Goal: Information Seeking & Learning: Check status

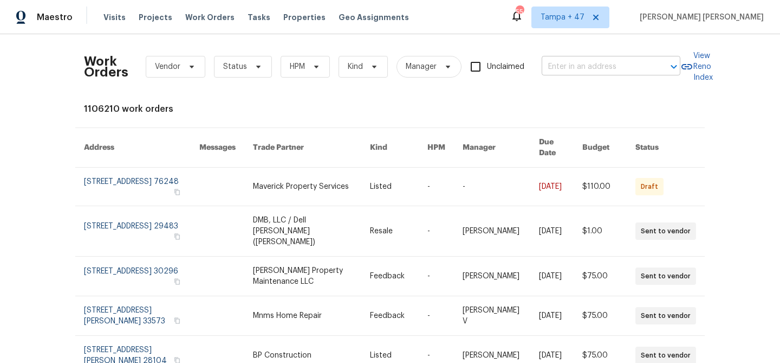
click at [578, 66] on input "text" at bounding box center [596, 67] width 108 height 17
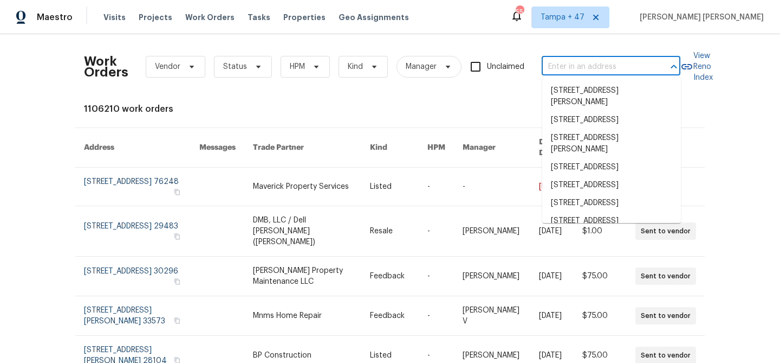
paste input "2540 Courtyard Pl, Florissant, MO 63031"
type input "2540 Courtyard Pl, Florissant, MO 63031"
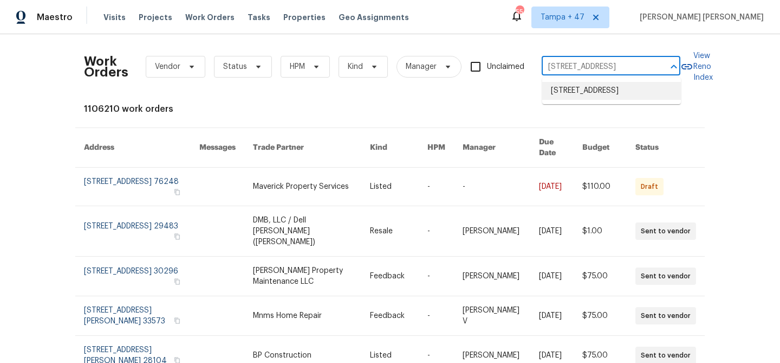
click at [583, 94] on li "2540 Courtyard Pl, Florissant, MO 63031" at bounding box center [611, 91] width 139 height 18
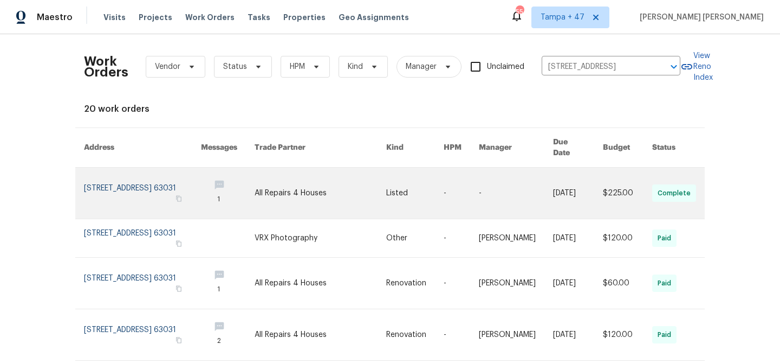
click at [570, 182] on link at bounding box center [578, 192] width 50 height 51
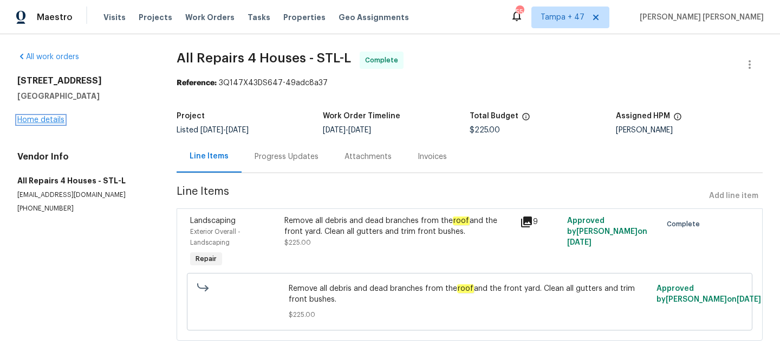
click at [51, 119] on link "Home details" at bounding box center [40, 120] width 47 height 8
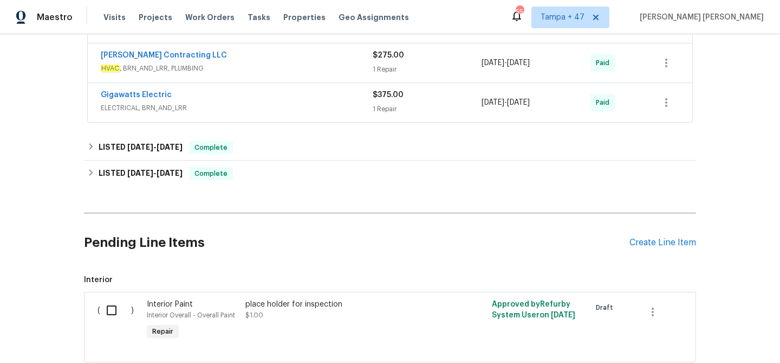
scroll to position [606, 0]
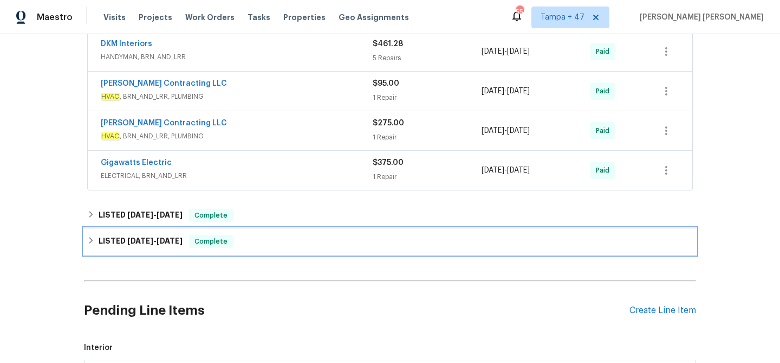
click at [191, 236] on div "LISTED 5/20/25 - 5/21/25 Complete" at bounding box center [390, 241] width 606 height 13
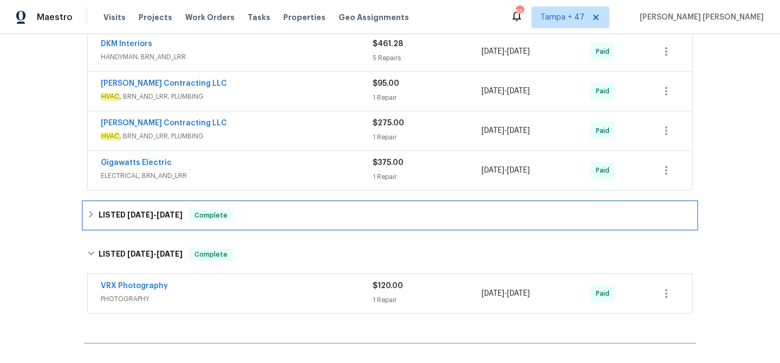
click at [209, 217] on span "Complete" at bounding box center [211, 215] width 42 height 11
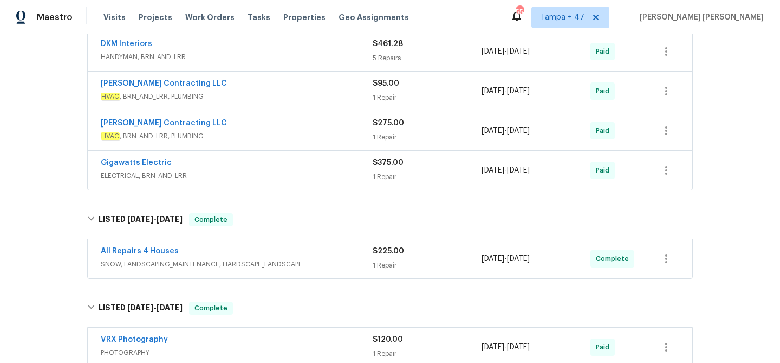
click at [262, 250] on div "All Repairs 4 Houses" at bounding box center [237, 251] width 272 height 13
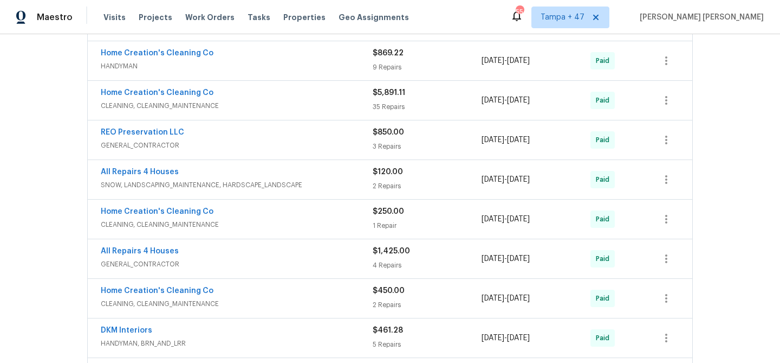
scroll to position [417, 0]
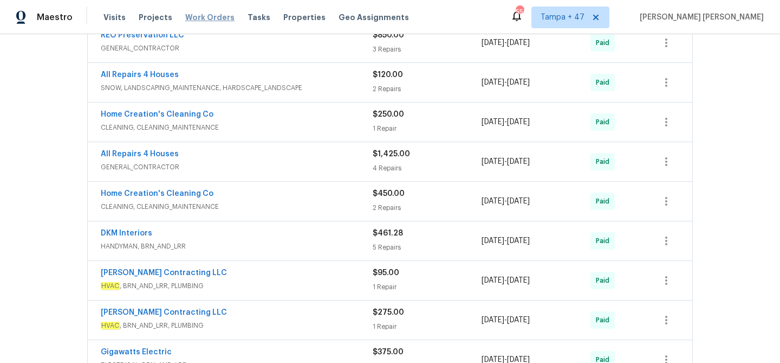
click at [186, 18] on span "Work Orders" at bounding box center [209, 17] width 49 height 11
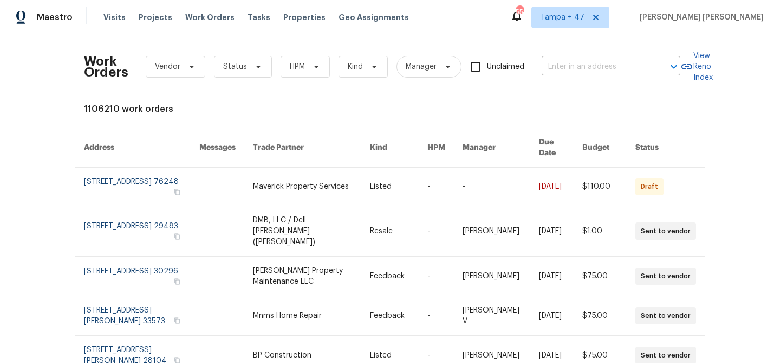
click at [575, 71] on input "text" at bounding box center [596, 67] width 108 height 17
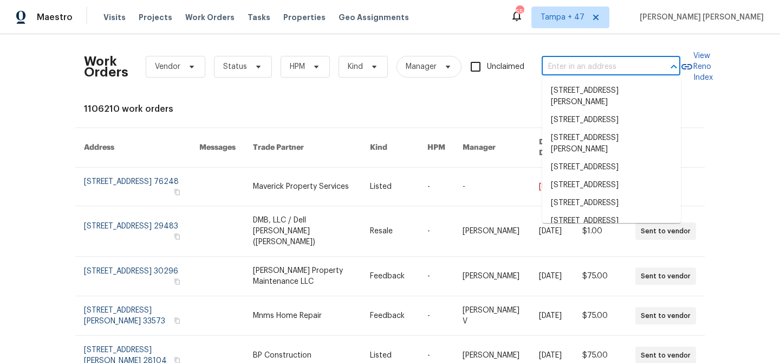
paste input "7701 E 118th Ter, Kansas City, MO 64134"
type input "7701 E 118th Ter, Kansas City, MO 64134"
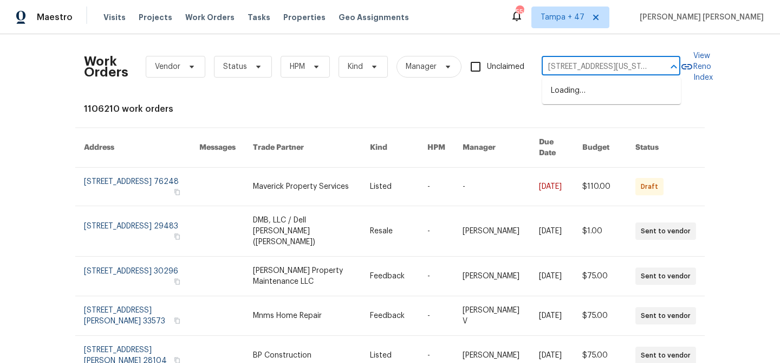
scroll to position [0, 37]
click at [583, 86] on li "7701 E 118th Ter, Kansas City, MO 64134" at bounding box center [611, 91] width 139 height 18
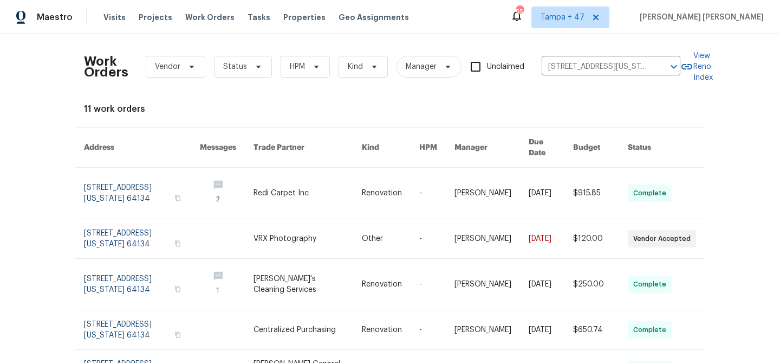
click at [539, 180] on link at bounding box center [551, 192] width 44 height 51
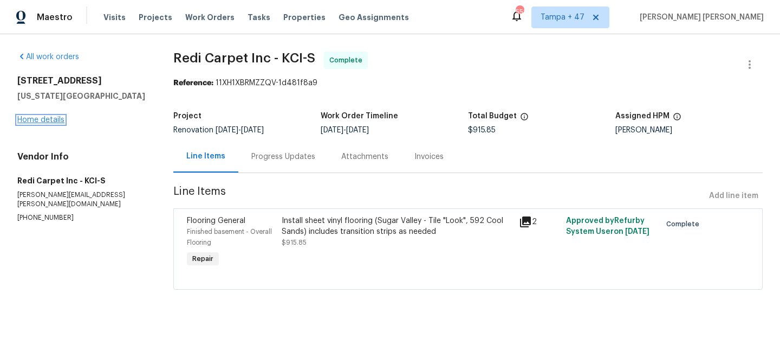
click at [47, 120] on link "Home details" at bounding box center [40, 120] width 47 height 8
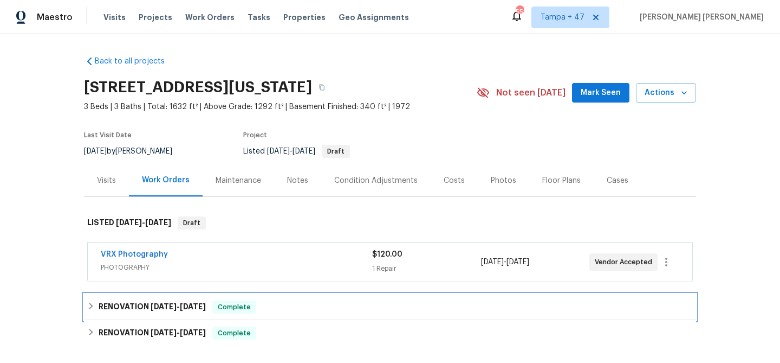
click at [236, 301] on div "Complete" at bounding box center [234, 306] width 44 height 13
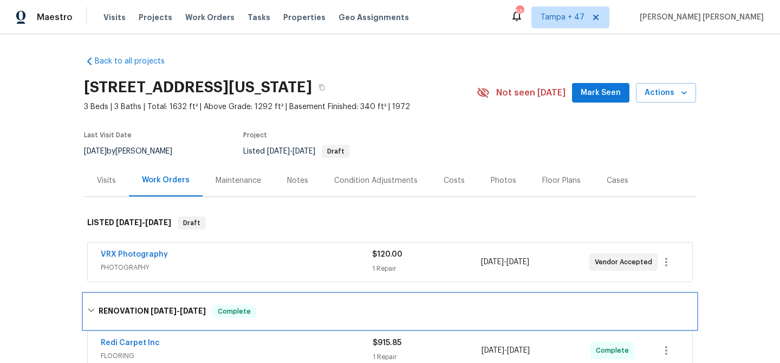
scroll to position [74, 0]
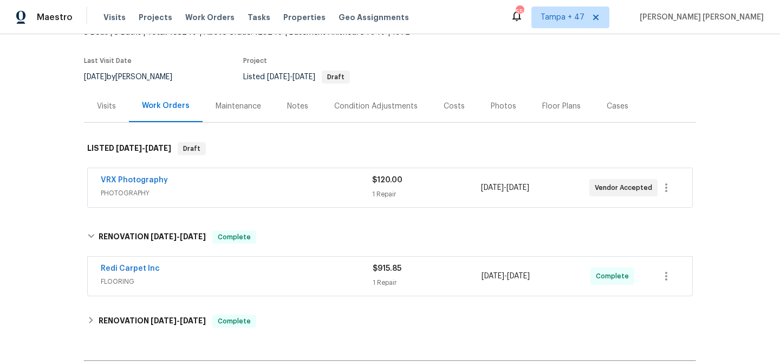
click at [276, 276] on span "FLOORING" at bounding box center [237, 281] width 272 height 11
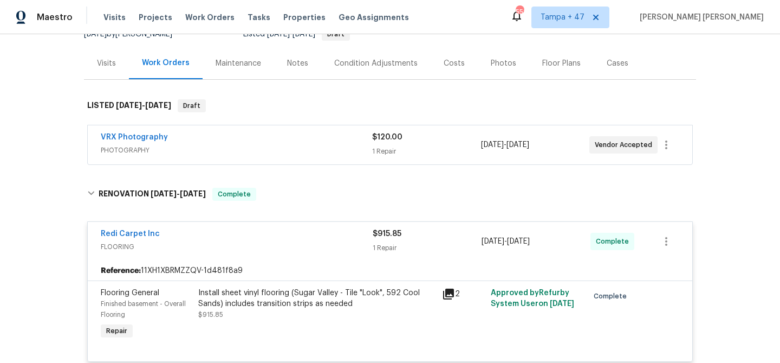
scroll to position [133, 0]
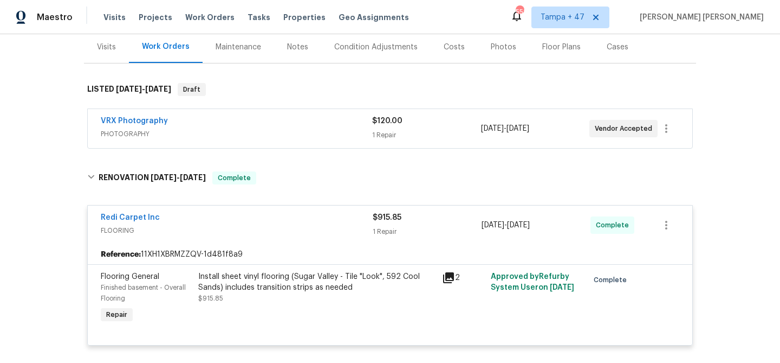
click at [328, 131] on span "PHOTOGRAPHY" at bounding box center [236, 133] width 271 height 11
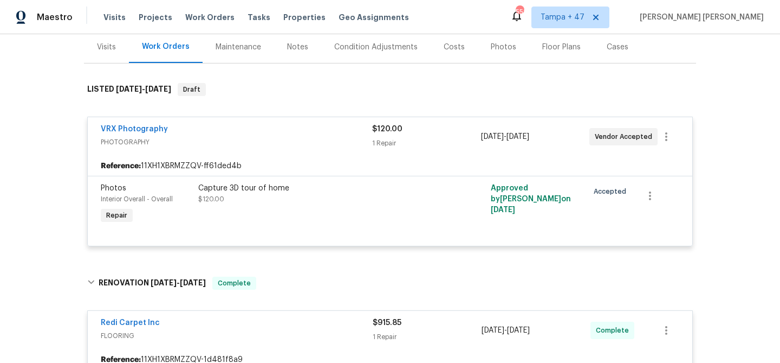
scroll to position [323, 0]
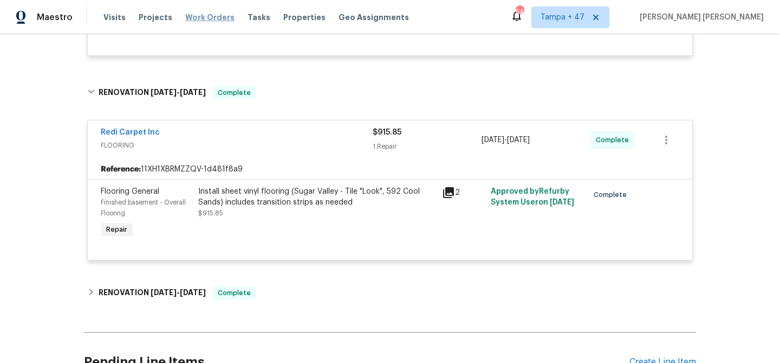
click at [204, 21] on span "Work Orders" at bounding box center [209, 17] width 49 height 11
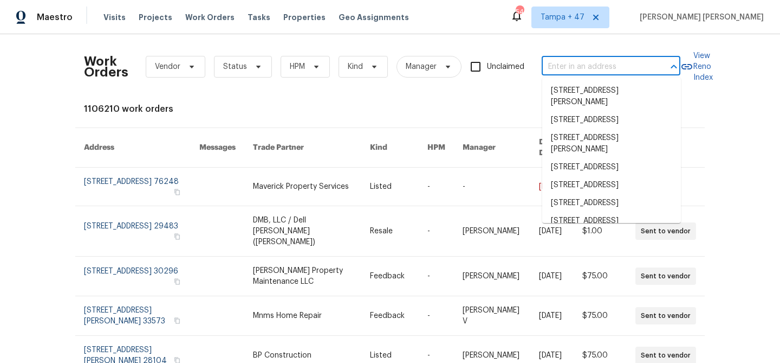
click at [593, 69] on input "text" at bounding box center [596, 67] width 108 height 17
paste input "294 Farm Ridge Dr NE, Woodstock, GA 30188"
type input "294 Farm Ridge Dr NE, Woodstock, GA 30188"
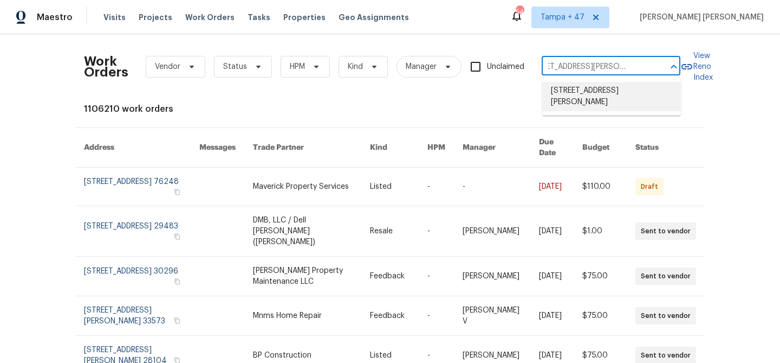
click at [597, 89] on li "294 Farm Ridge Dr NE, Woodstock, GA 30188" at bounding box center [611, 96] width 139 height 29
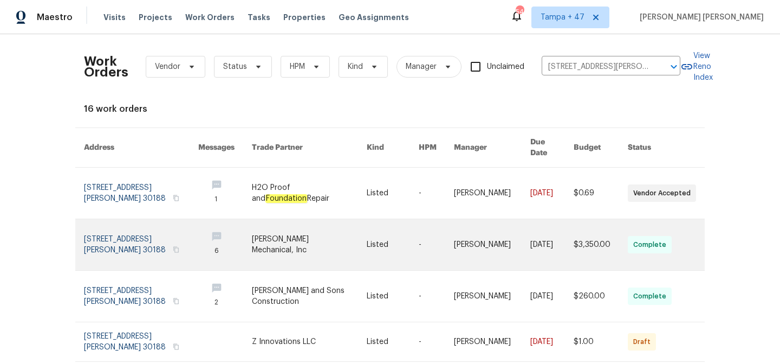
click at [530, 231] on link at bounding box center [551, 244] width 43 height 51
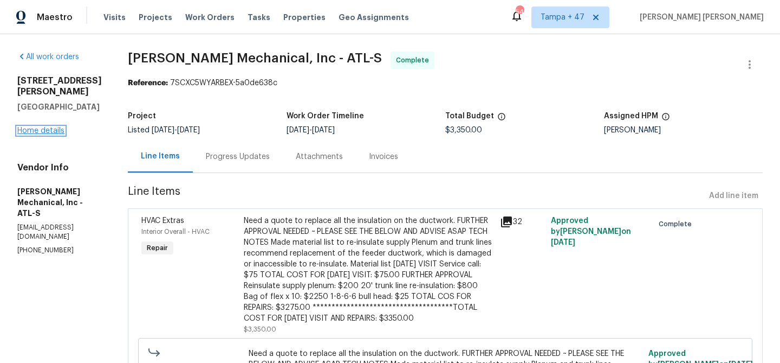
click at [49, 127] on link "Home details" at bounding box center [40, 131] width 47 height 8
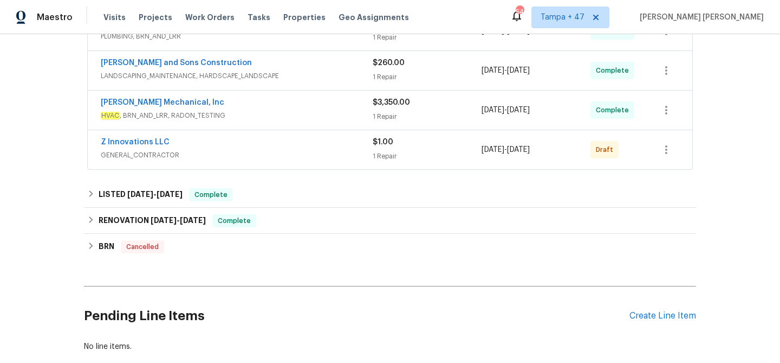
scroll to position [281, 0]
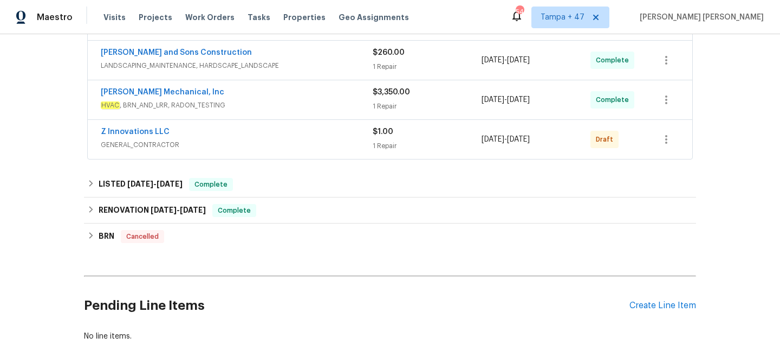
click at [296, 142] on span "GENERAL_CONTRACTOR" at bounding box center [237, 144] width 272 height 11
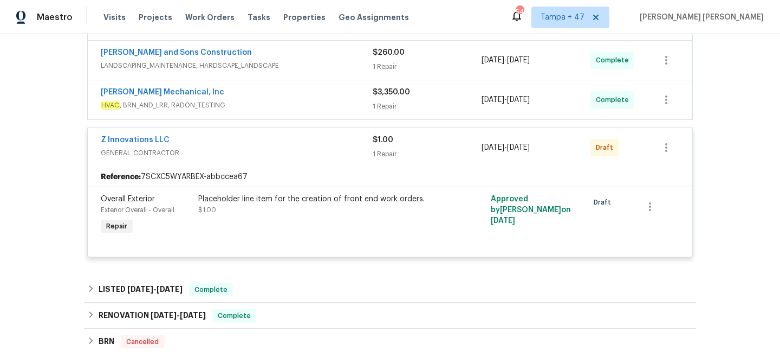
click at [328, 92] on div "JH Martin Mechanical, Inc" at bounding box center [237, 93] width 272 height 13
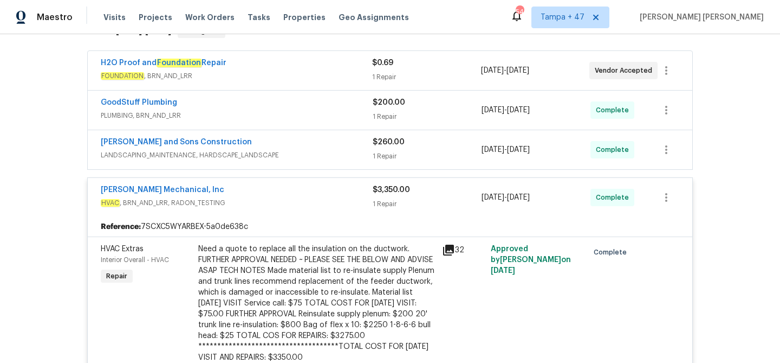
scroll to position [156, 0]
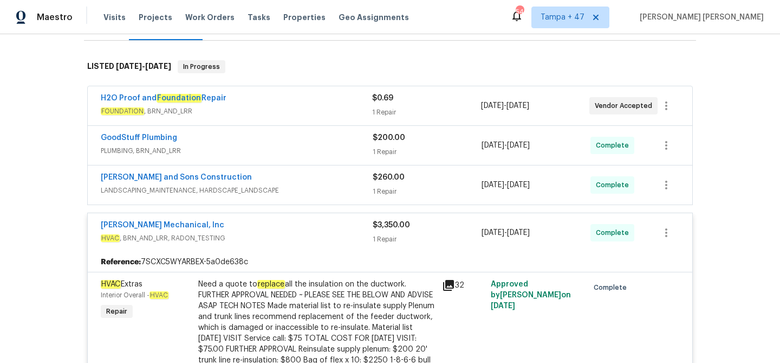
click at [320, 176] on div "Reyes and Sons Construction" at bounding box center [237, 178] width 272 height 13
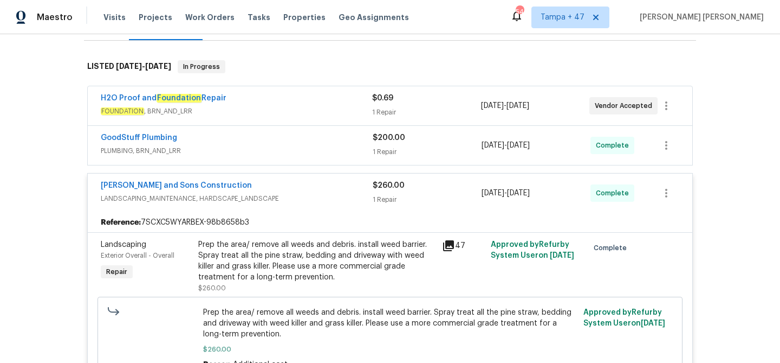
click at [337, 142] on div "GoodStuff Plumbing" at bounding box center [237, 138] width 272 height 13
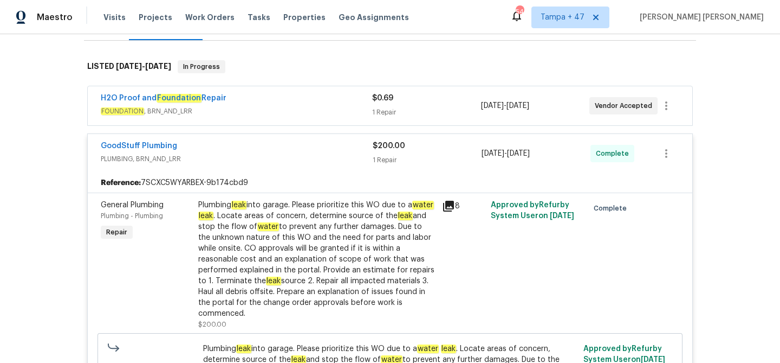
click at [351, 105] on div "H2O Proof and Foundation Repair" at bounding box center [236, 99] width 271 height 13
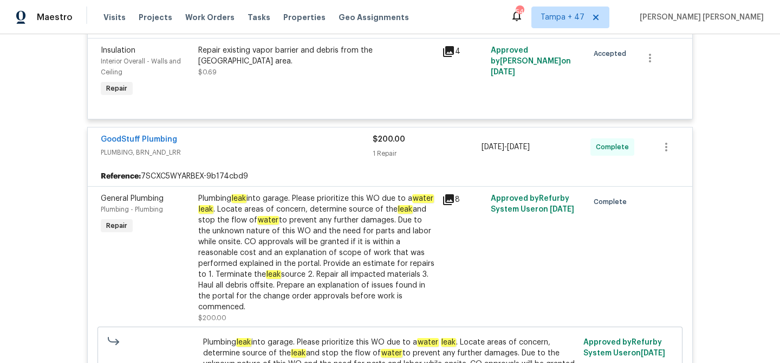
scroll to position [302, 0]
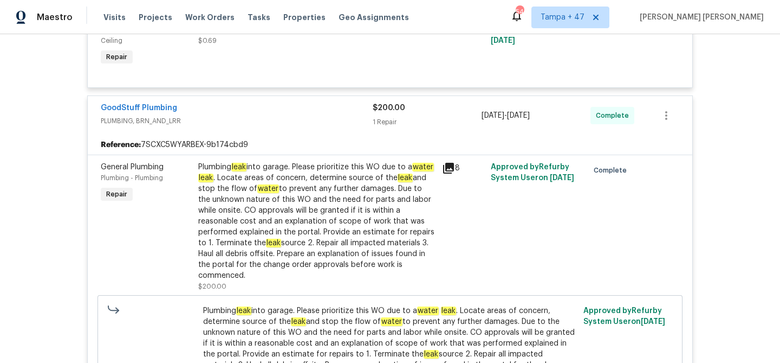
click at [256, 130] on div "GoodStuff Plumbing PLUMBING, BRN_AND_LRR $200.00 1 Repair 8/27/2025 - 8/28/2025…" at bounding box center [390, 115] width 605 height 39
click at [252, 114] on div "GoodStuff Plumbing" at bounding box center [237, 108] width 272 height 13
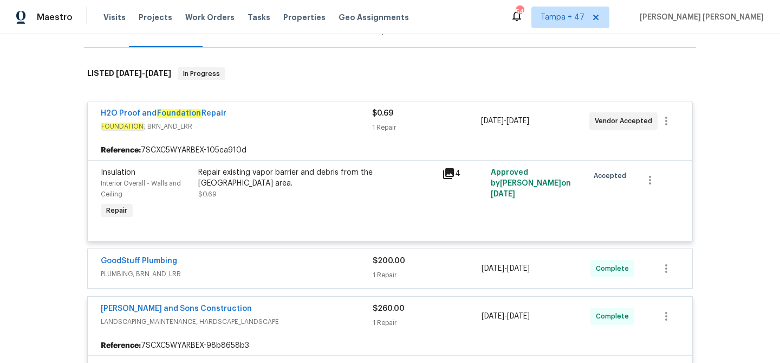
scroll to position [145, 0]
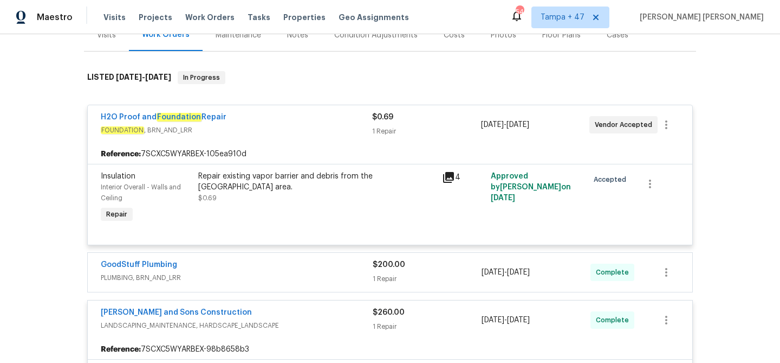
click at [269, 126] on span "FOUNDATION , BRN_AND_LRR" at bounding box center [236, 130] width 271 height 11
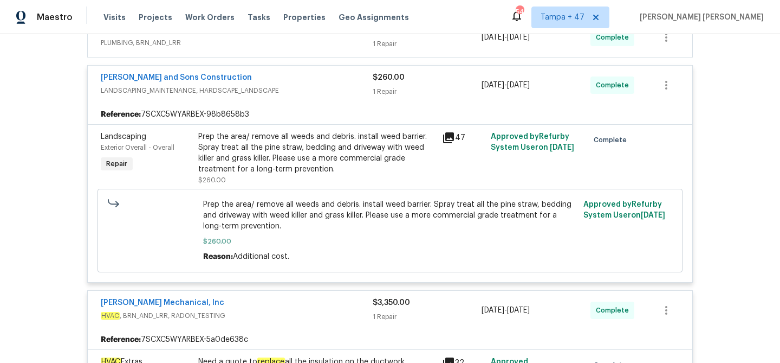
scroll to position [257, 0]
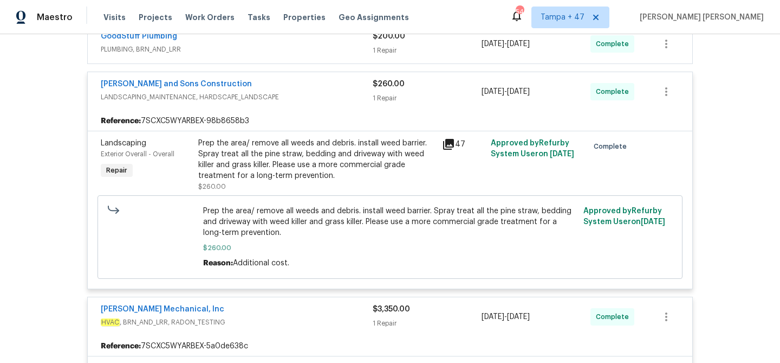
click at [296, 101] on span "LANDSCAPING_MAINTENANCE, HARDSCAPE_LANDSCAPE" at bounding box center [237, 97] width 272 height 11
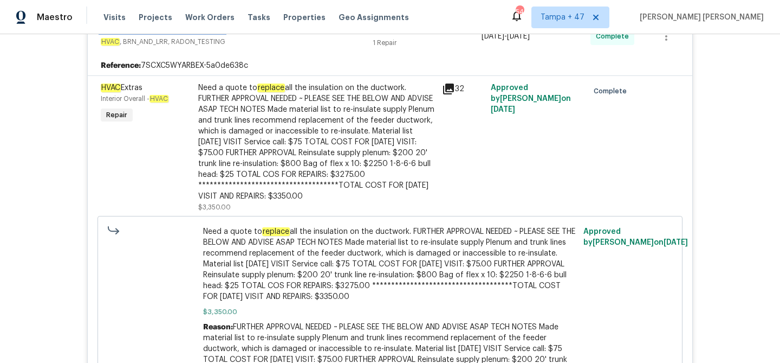
scroll to position [288, 0]
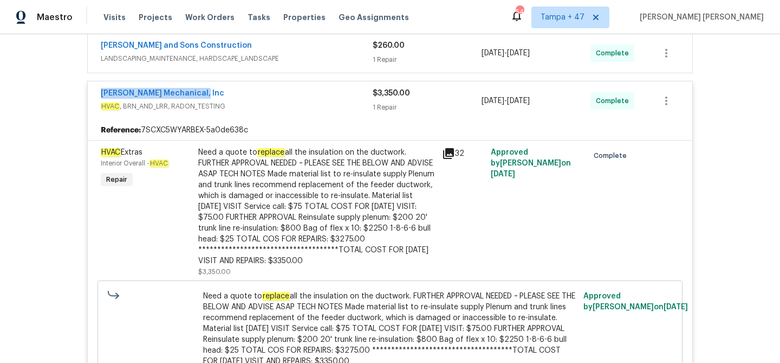
click at [339, 102] on span "HVAC , BRN_AND_LRR, RADON_TESTING" at bounding box center [237, 106] width 272 height 11
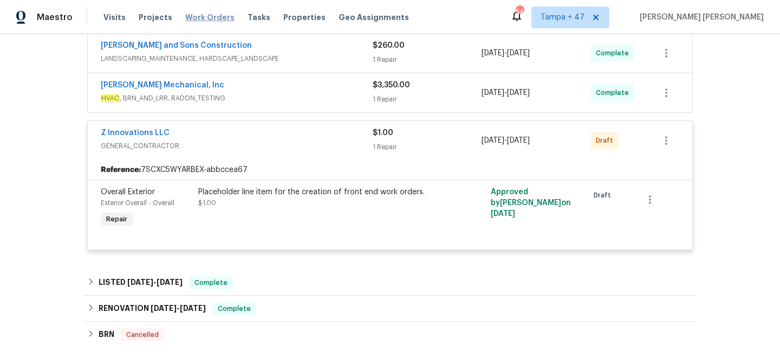
click at [196, 15] on span "Work Orders" at bounding box center [209, 17] width 49 height 11
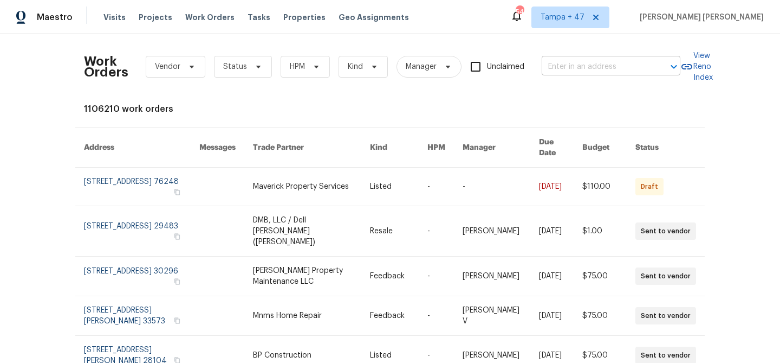
click at [607, 62] on input "text" at bounding box center [596, 67] width 108 height 17
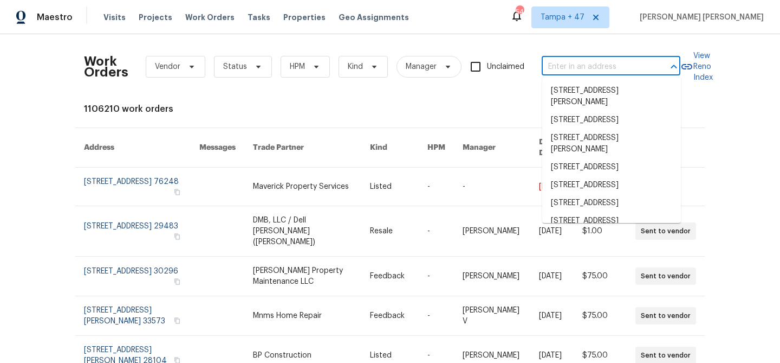
paste input "1024 Longstone Way, Spartanburg, SC 29306"
type input "1024 Longstone Way, Spartanburg, SC 29306"
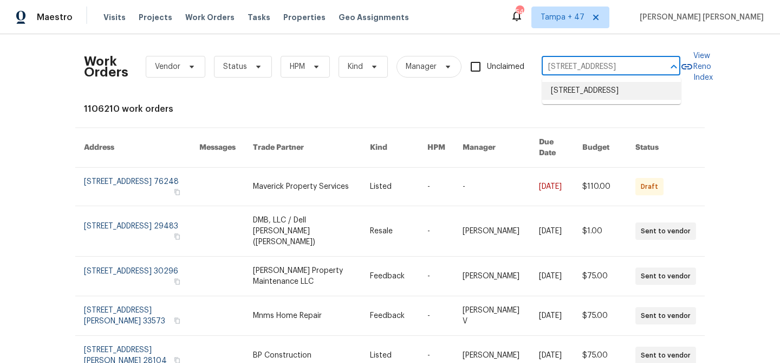
click at [605, 87] on li "1024 Longstone Way, Spartanburg, SC 29306" at bounding box center [611, 91] width 139 height 18
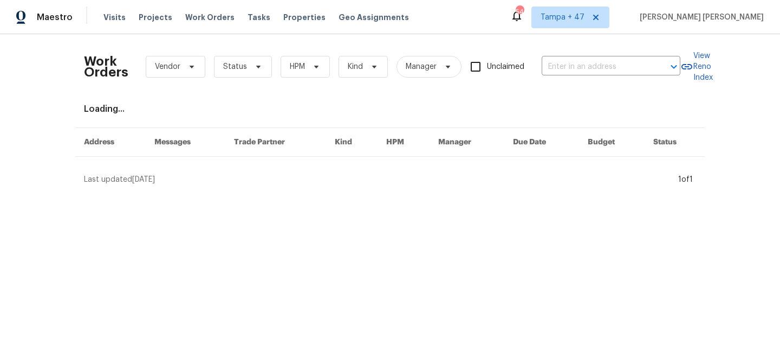
type input "1024 Longstone Way, Spartanburg, SC 29306"
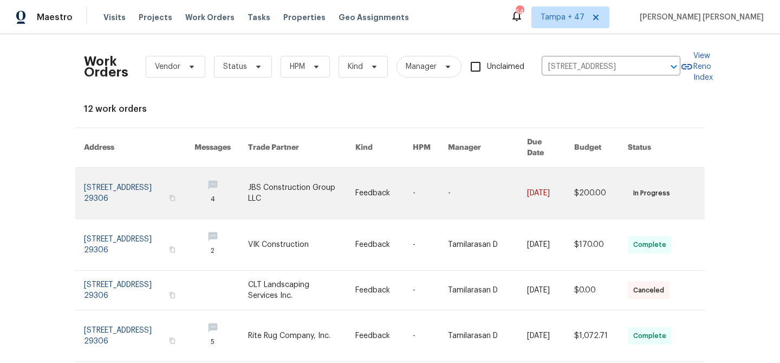
click at [596, 186] on link at bounding box center [601, 192] width 54 height 51
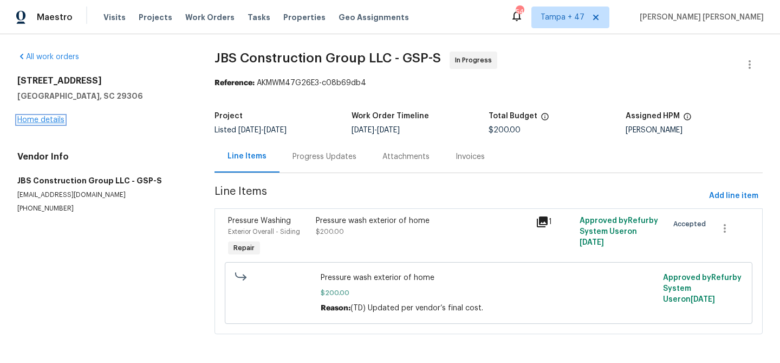
click at [49, 119] on link "Home details" at bounding box center [40, 120] width 47 height 8
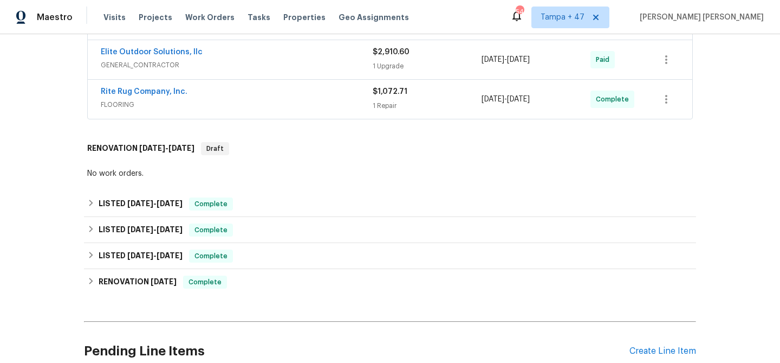
scroll to position [296, 0]
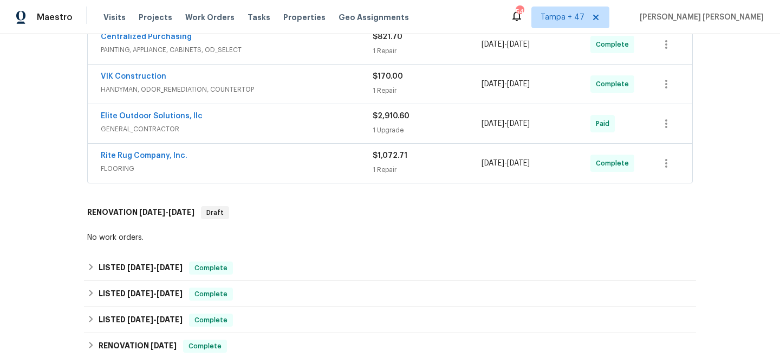
click at [310, 176] on div "Rite Rug Company, Inc. FLOORING" at bounding box center [237, 163] width 272 height 26
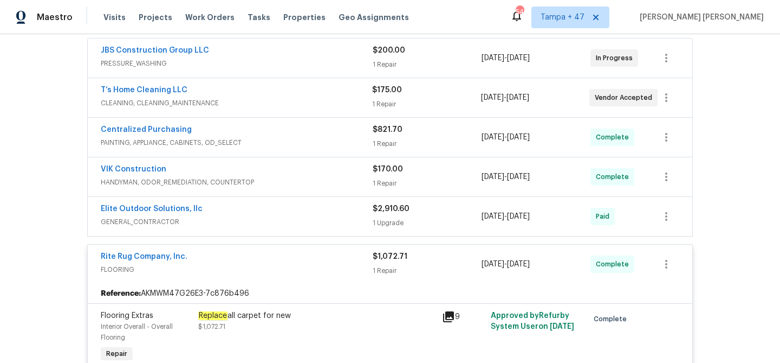
scroll to position [185, 0]
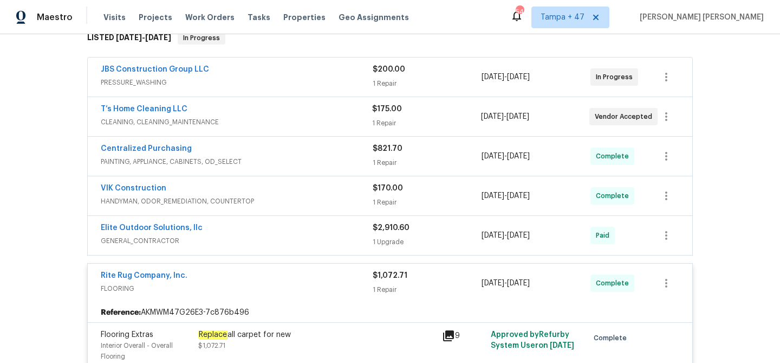
click at [307, 193] on div "VIK Construction" at bounding box center [237, 189] width 272 height 13
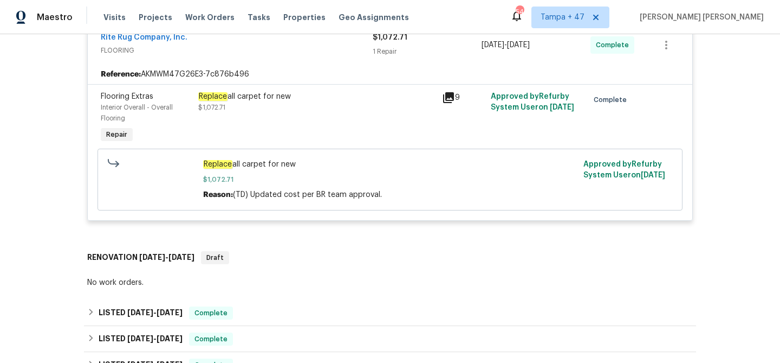
scroll to position [581, 0]
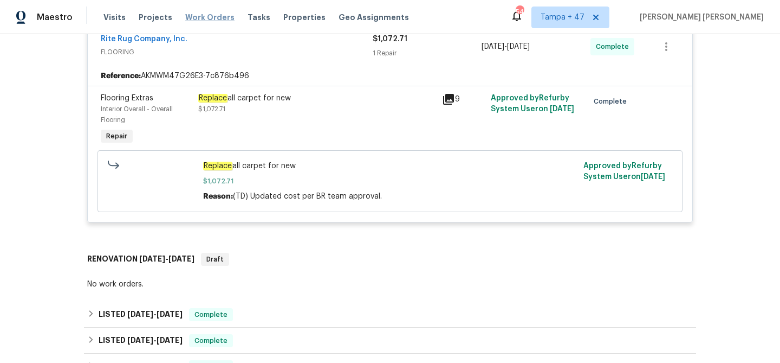
click at [193, 18] on span "Work Orders" at bounding box center [209, 17] width 49 height 11
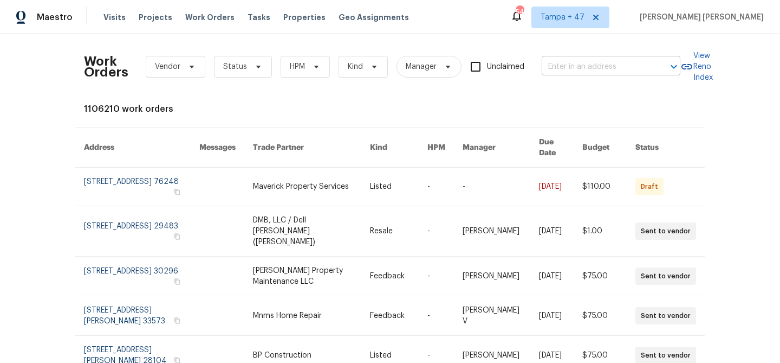
click at [591, 73] on input "text" at bounding box center [596, 67] width 108 height 17
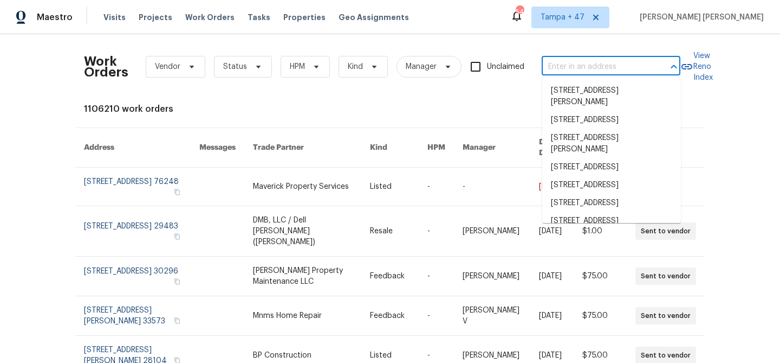
paste input "7139 Hardy St, Overland Park, KS 66204"
type input "7139 Hardy St, Overland Park, KS 66204"
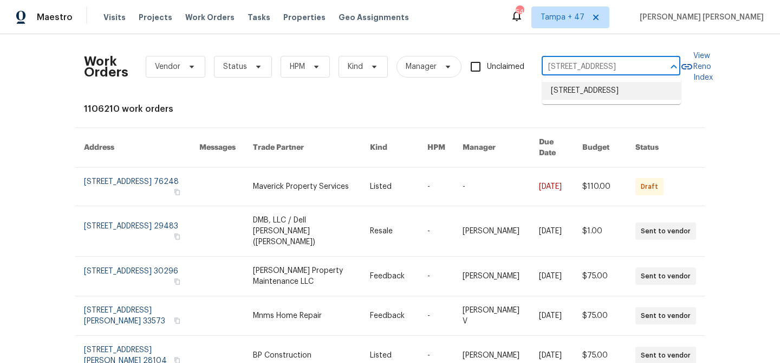
click at [594, 88] on li "7139 Hardy St, Overland Park, KS 66204" at bounding box center [611, 91] width 139 height 18
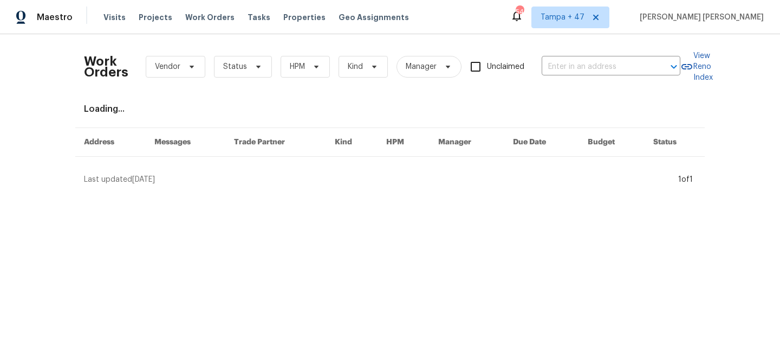
type input "7139 Hardy St, Overland Park, KS 66204"
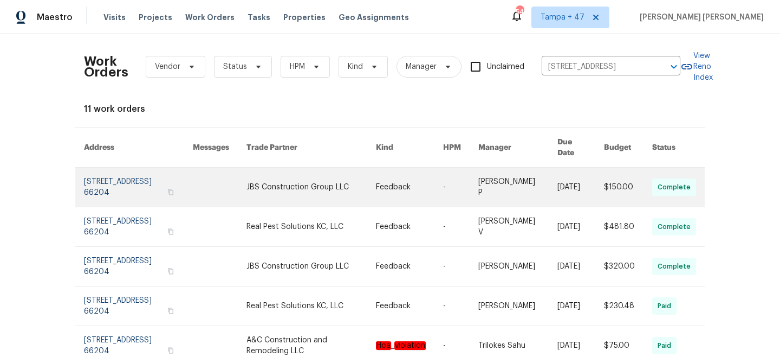
click at [615, 182] on link at bounding box center [628, 186] width 48 height 39
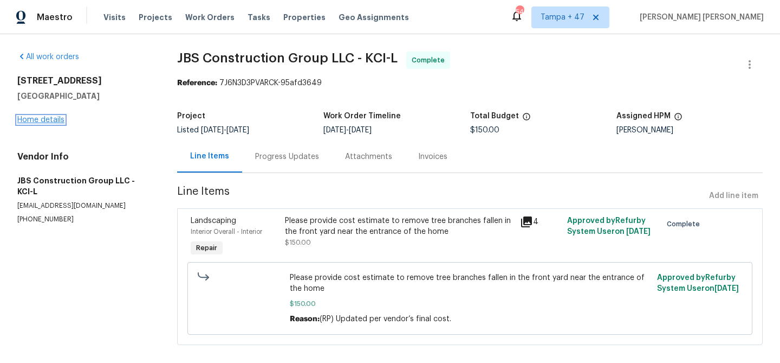
click at [55, 120] on link "Home details" at bounding box center [40, 120] width 47 height 8
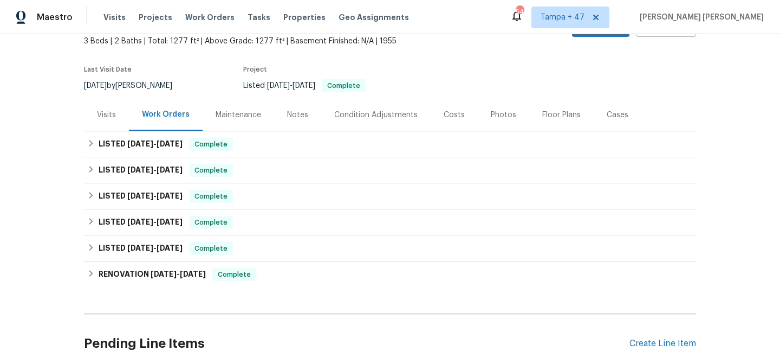
scroll to position [70, 0]
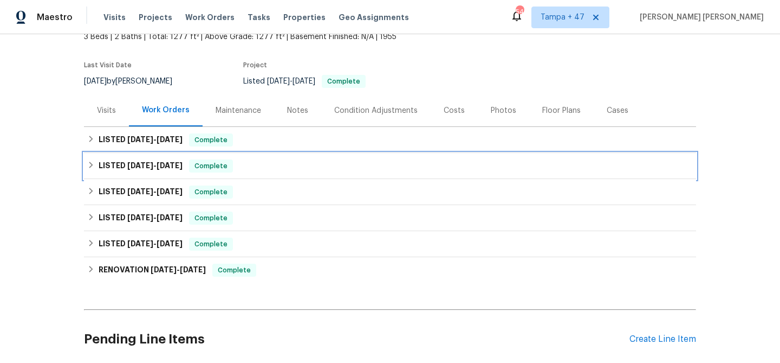
click at [181, 165] on div "LISTED 8/1/25 - 8/5/25 Complete" at bounding box center [390, 165] width 606 height 13
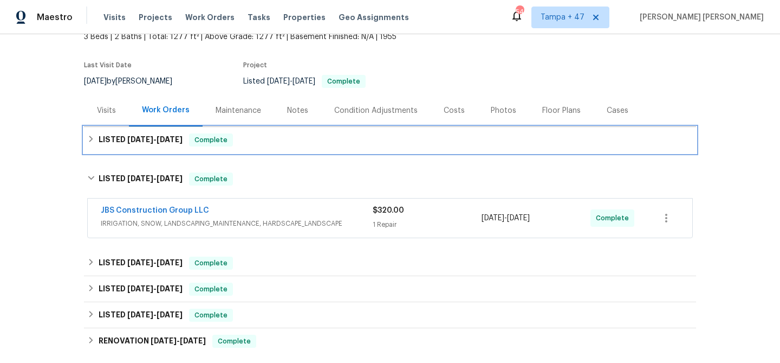
click at [197, 141] on span "Complete" at bounding box center [211, 139] width 42 height 11
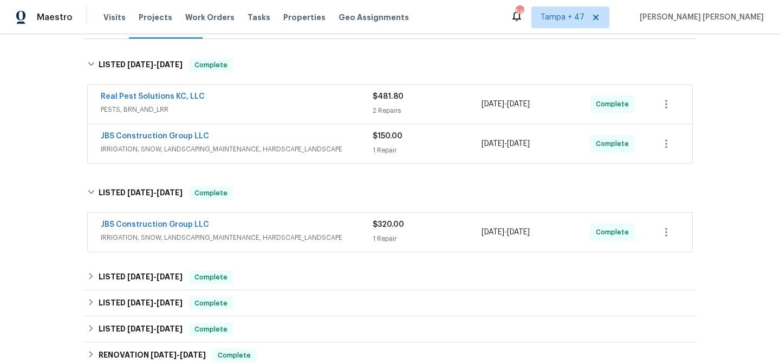
click at [289, 235] on span "IRRIGATION, SNOW, LANDSCAPING_MAINTENANCE, HARDSCAPE_LANDSCAPE" at bounding box center [237, 237] width 272 height 11
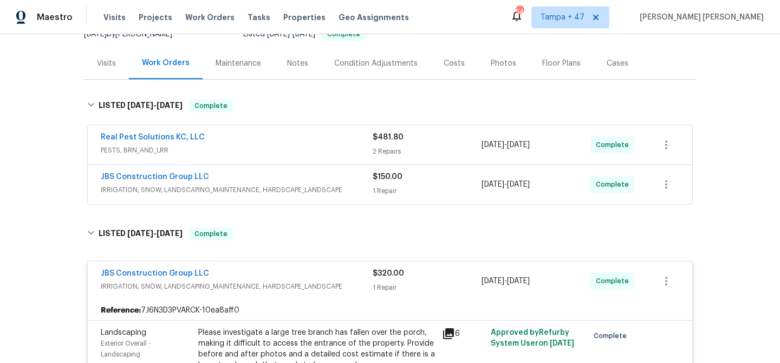
scroll to position [82, 0]
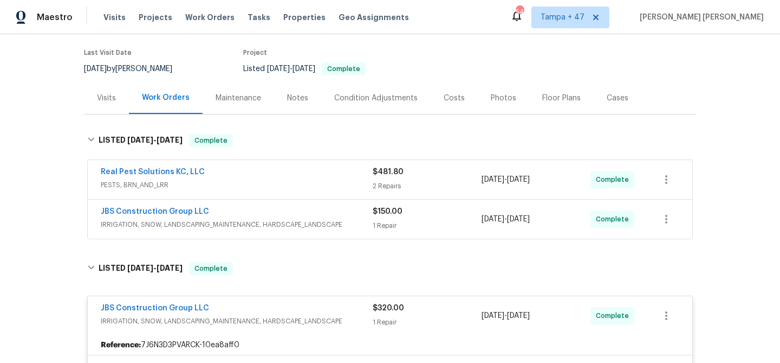
click at [318, 208] on div "JBS Construction Group LLC" at bounding box center [237, 212] width 272 height 13
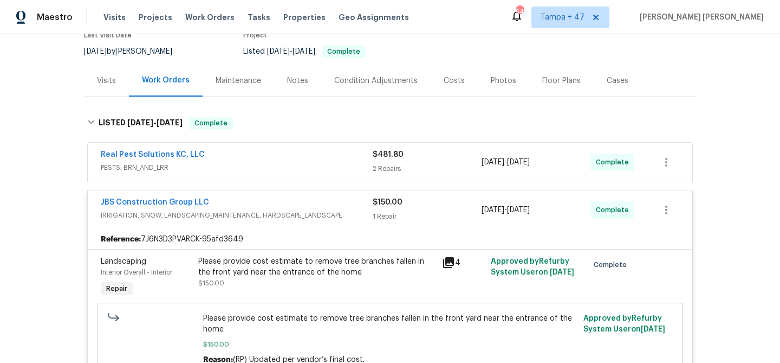
scroll to position [101, 0]
click at [323, 164] on span "PESTS, BRN_AND_LRR" at bounding box center [237, 166] width 272 height 11
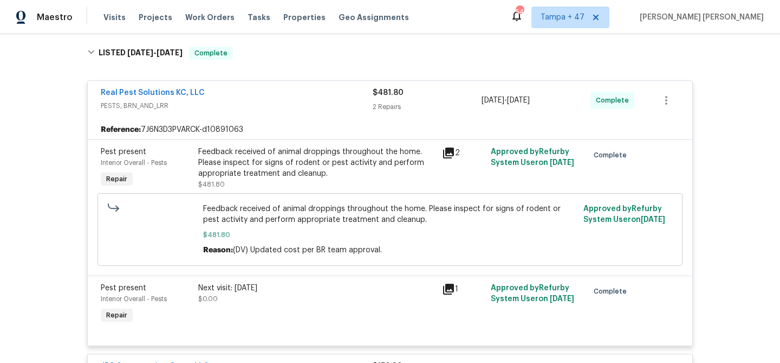
scroll to position [163, 0]
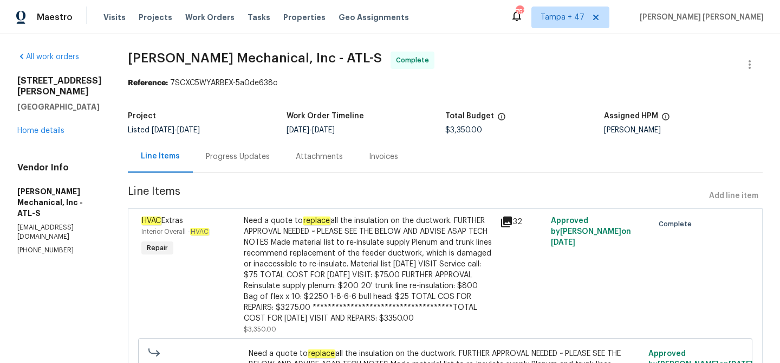
click at [258, 158] on div "Progress Updates" at bounding box center [238, 156] width 64 height 11
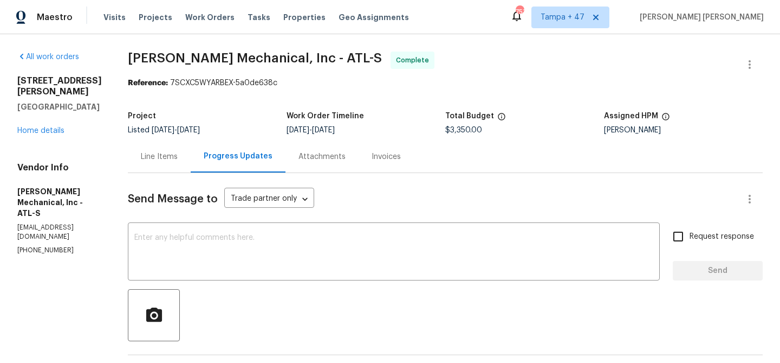
click at [178, 161] on div "Line Items" at bounding box center [159, 156] width 37 height 11
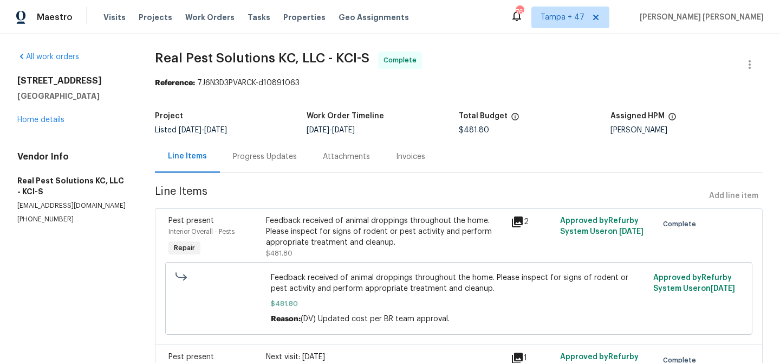
click at [269, 159] on div "Progress Updates" at bounding box center [265, 156] width 64 height 11
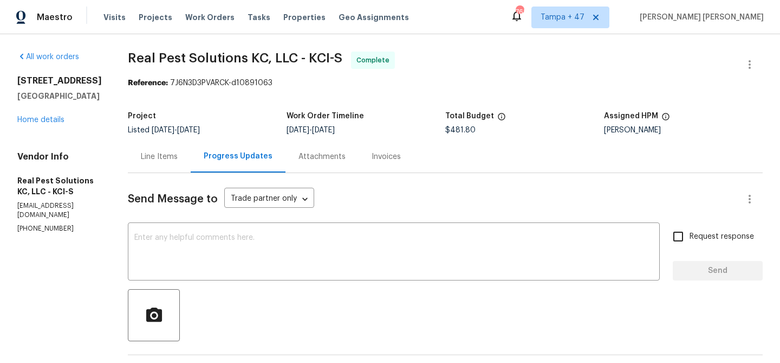
click at [163, 154] on div "Line Items" at bounding box center [159, 156] width 37 height 11
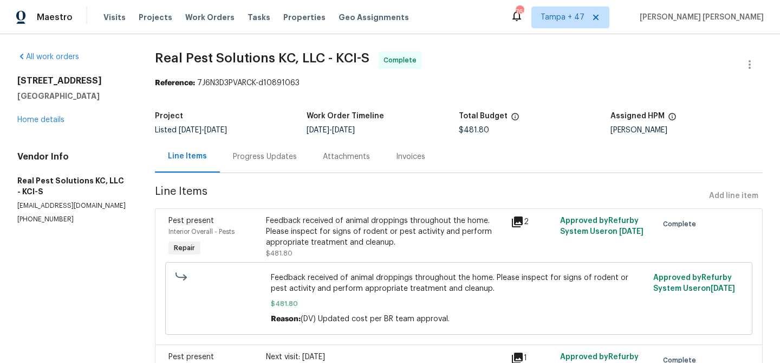
click at [251, 167] on div "Progress Updates" at bounding box center [265, 156] width 90 height 32
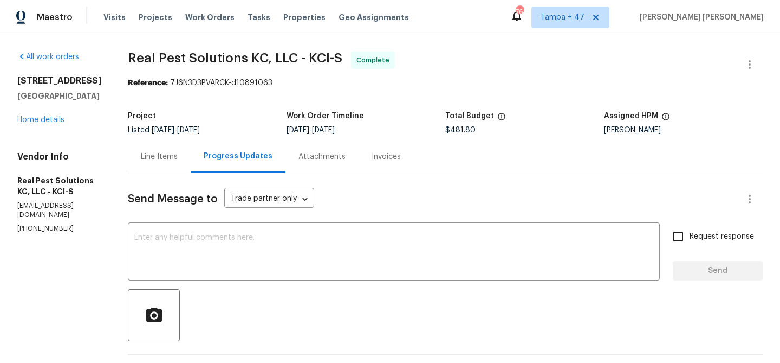
click at [385, 156] on div "Invoices" at bounding box center [386, 156] width 29 height 11
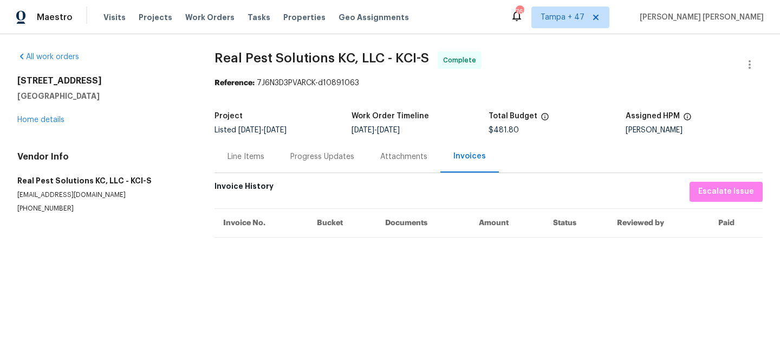
click at [246, 150] on div "Line Items" at bounding box center [246, 156] width 63 height 32
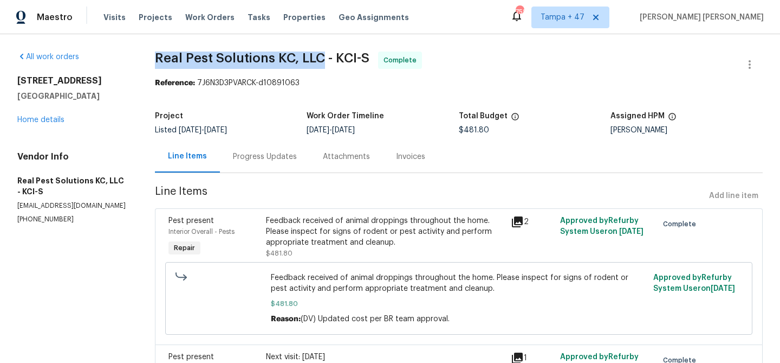
drag, startPoint x: 158, startPoint y: 61, endPoint x: 322, endPoint y: 63, distance: 164.2
click at [322, 63] on span "Real Pest Solutions KC, LLC - KCI-S" at bounding box center [262, 57] width 215 height 13
copy span "Real Pest Solutions KC, LLC"
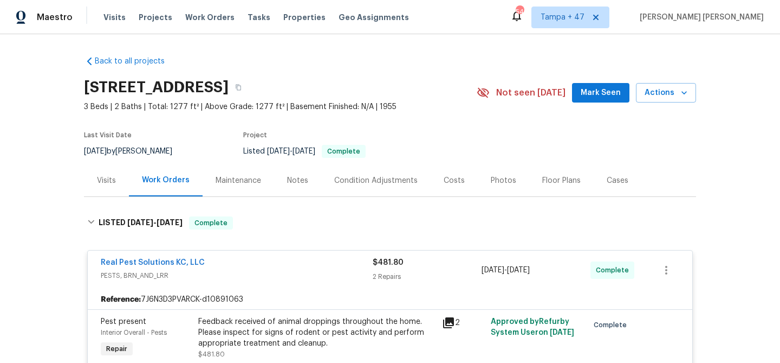
scroll to position [163, 0]
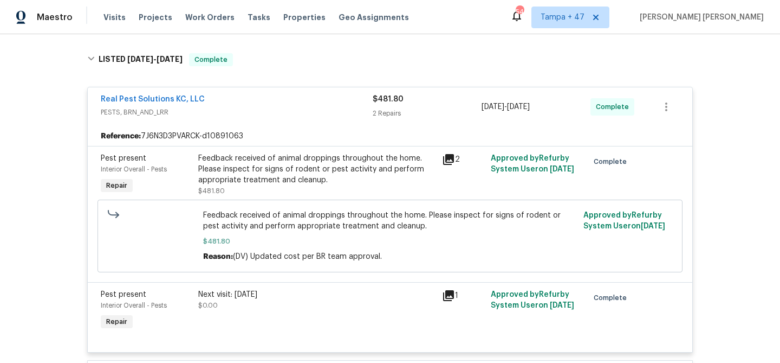
click at [204, 20] on span "Work Orders" at bounding box center [209, 17] width 49 height 11
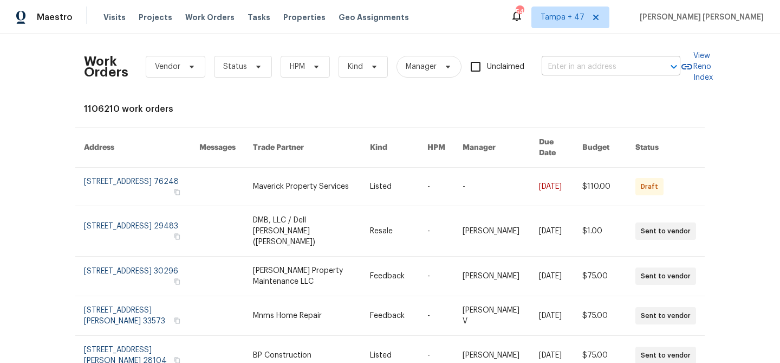
click at [632, 64] on input "text" at bounding box center [596, 67] width 108 height 17
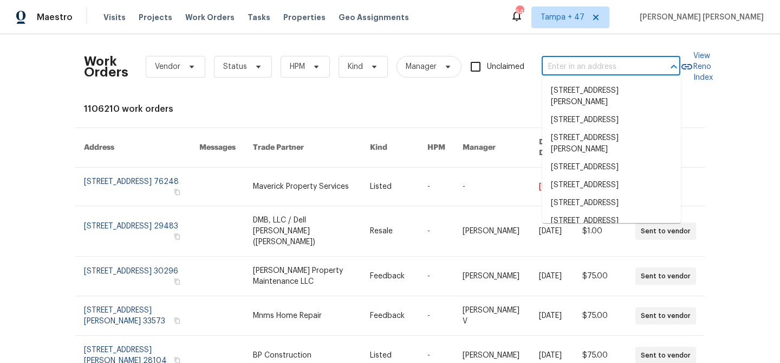
paste input "30430 Utica Rd, Roseville, MI 48066"
type input "30430 Utica Rd, Roseville, MI 48066"
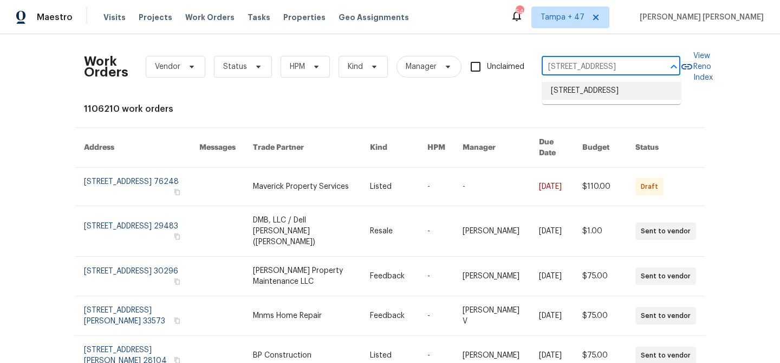
click at [620, 100] on li "30430 Utica Rd, Roseville, MI 48066" at bounding box center [611, 91] width 139 height 18
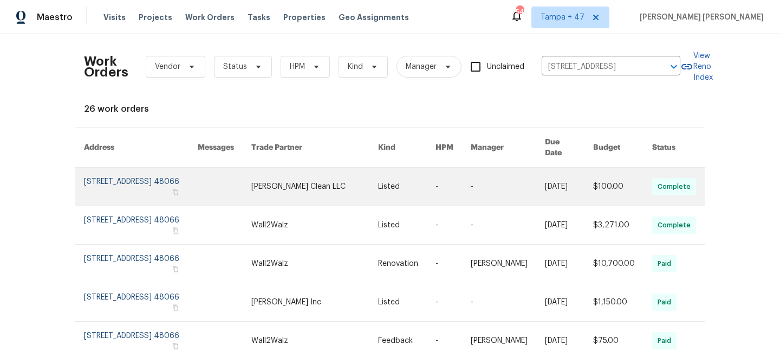
click at [599, 186] on link at bounding box center [622, 186] width 59 height 38
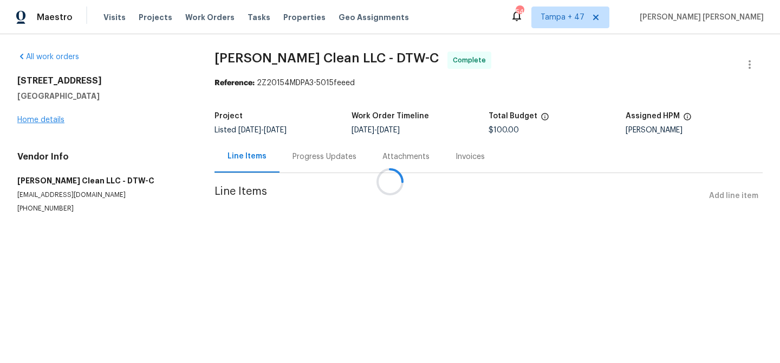
click at [46, 115] on div at bounding box center [390, 181] width 780 height 363
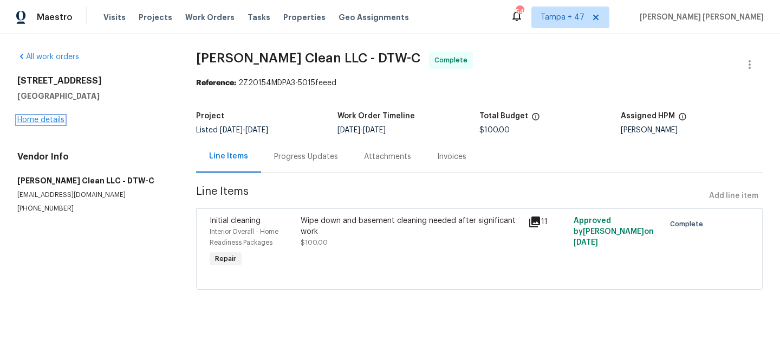
click at [46, 121] on link "Home details" at bounding box center [40, 120] width 47 height 8
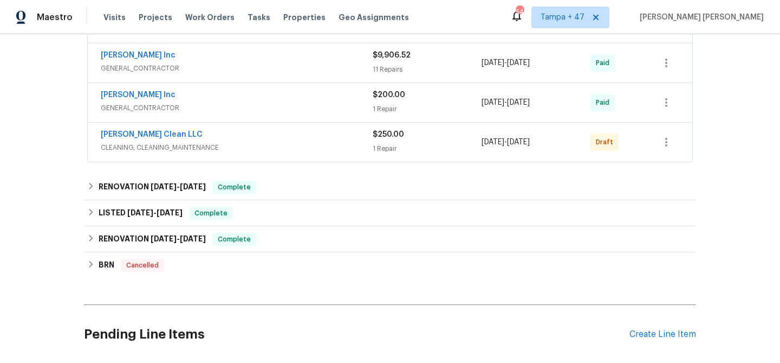
scroll to position [642, 0]
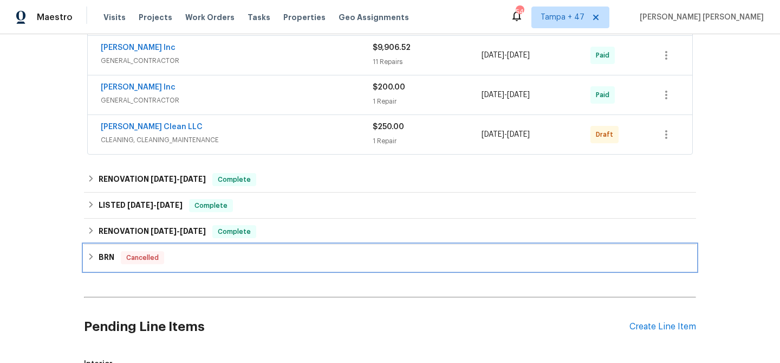
click at [183, 259] on div "BRN Cancelled" at bounding box center [390, 257] width 606 height 13
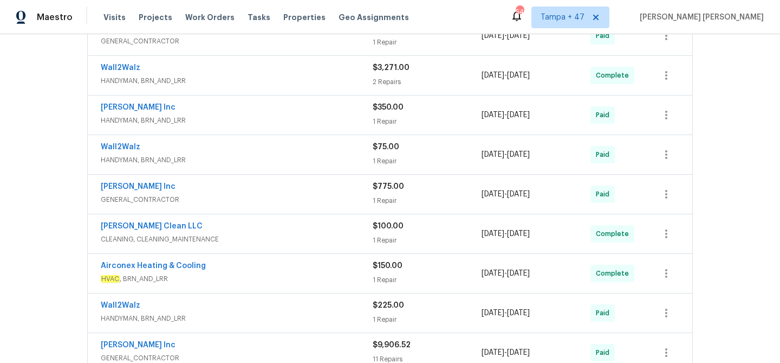
scroll to position [337, 0]
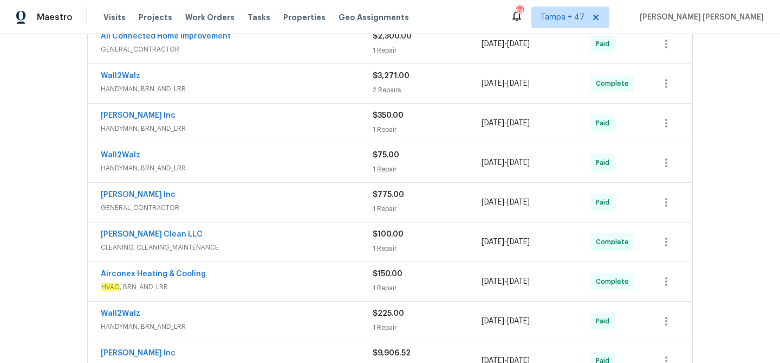
click at [284, 238] on div "Capelli Crystal Clean LLC" at bounding box center [237, 235] width 272 height 13
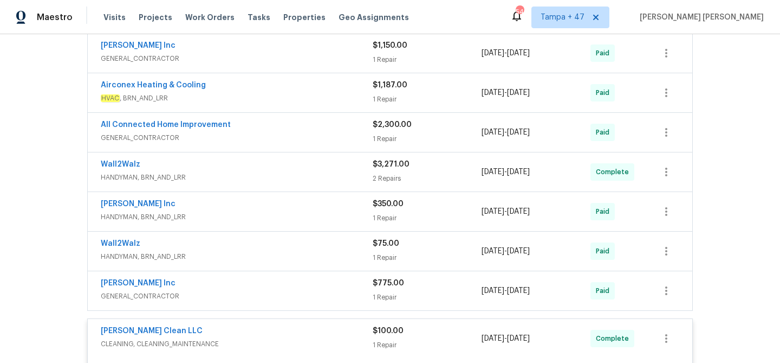
scroll to position [245, 0]
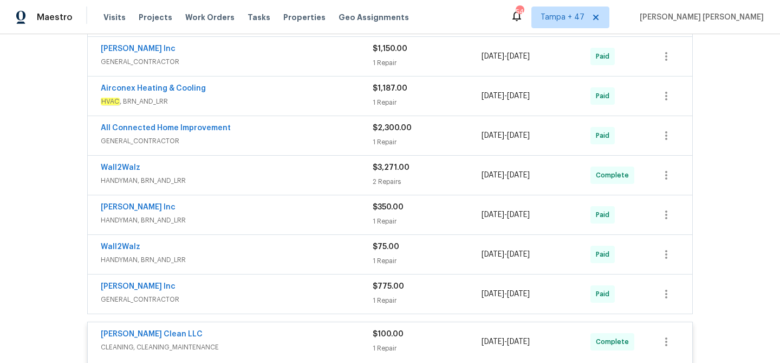
click at [318, 170] on div "Wall2Walz" at bounding box center [237, 168] width 272 height 13
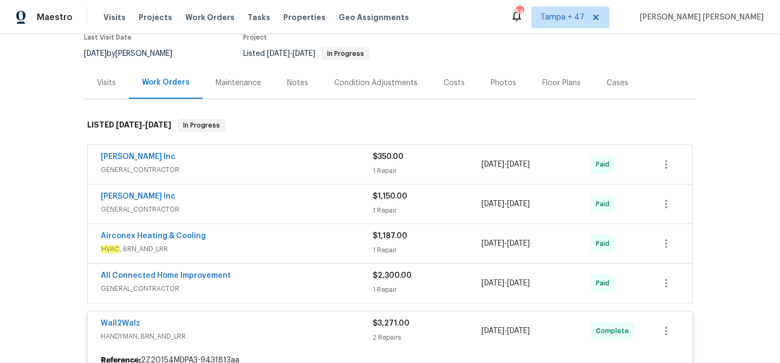
scroll to position [88, 0]
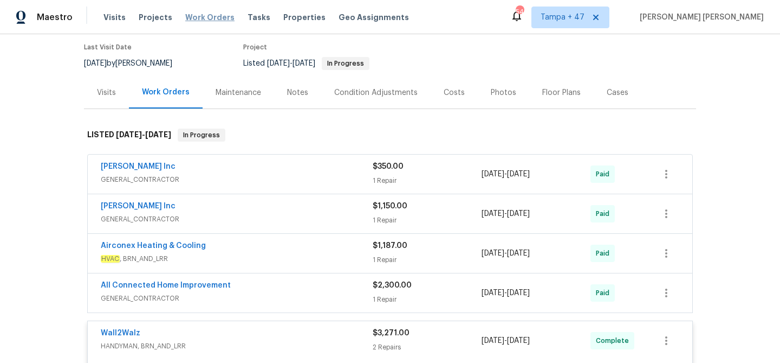
click at [205, 19] on span "Work Orders" at bounding box center [209, 17] width 49 height 11
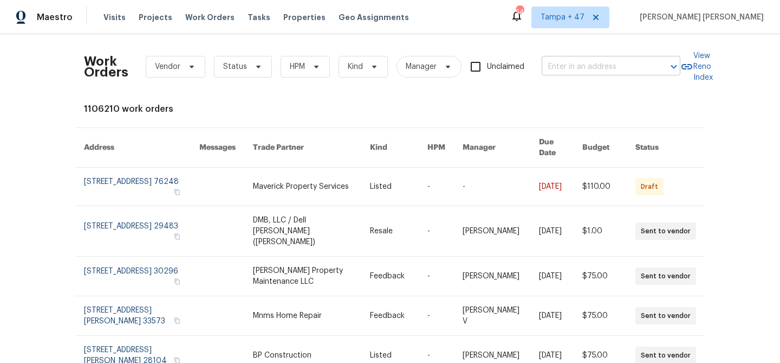
click at [580, 64] on input "text" at bounding box center [596, 67] width 108 height 17
paste input "2309 Dallas Ave, Royal Oak, MI 48067"
type input "2309 Dallas Ave, Royal Oak, MI 48067"
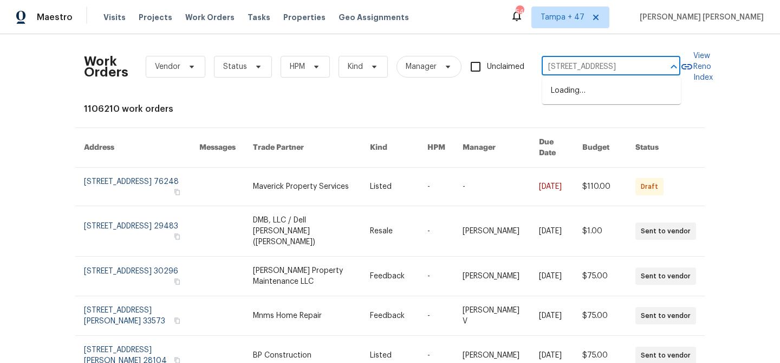
scroll to position [0, 31]
click at [584, 100] on li "2309 Dallas Ave, Royal Oak, MI 48067" at bounding box center [611, 91] width 139 height 18
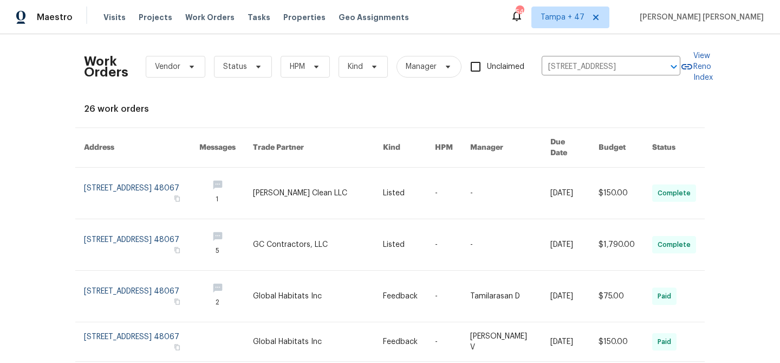
click at [554, 170] on link at bounding box center [575, 192] width 48 height 51
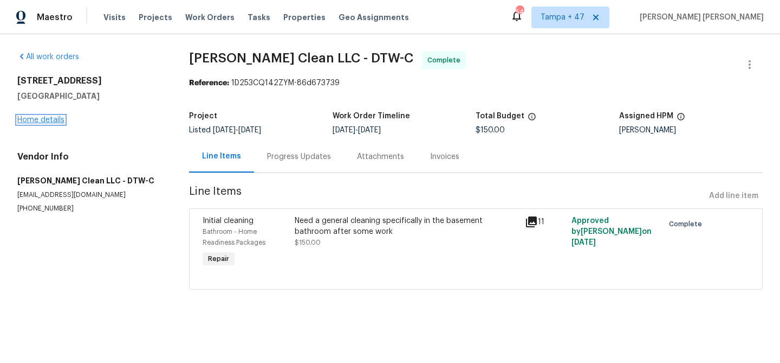
click at [45, 118] on link "Home details" at bounding box center [40, 120] width 47 height 8
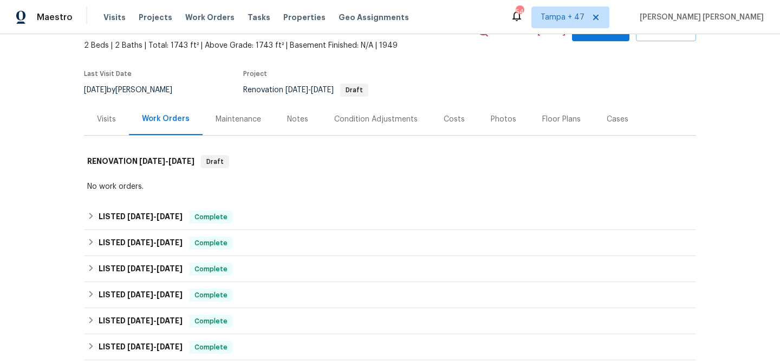
scroll to position [68, 0]
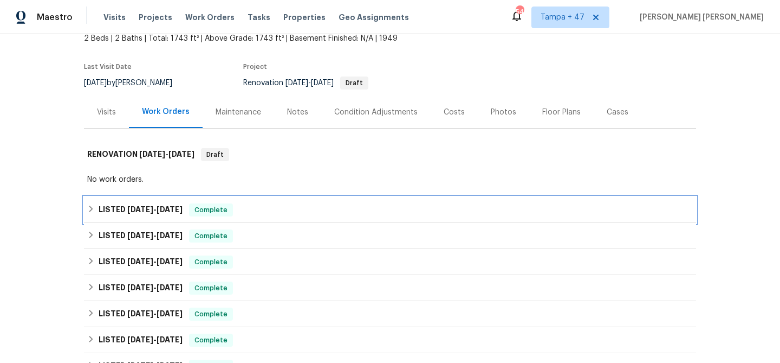
click at [198, 203] on div "LISTED 7/22/25 - 8/25/25 Complete" at bounding box center [390, 210] width 612 height 26
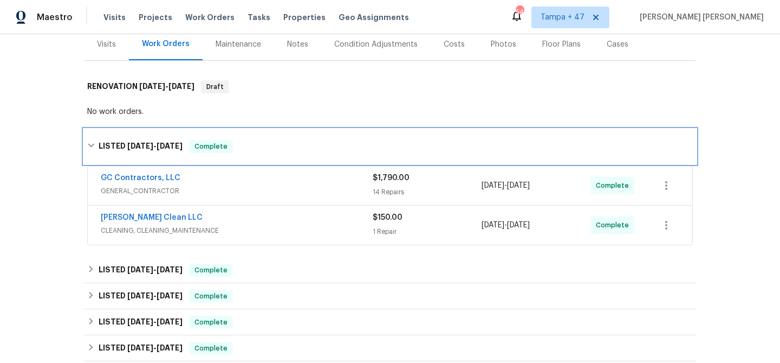
scroll to position [142, 0]
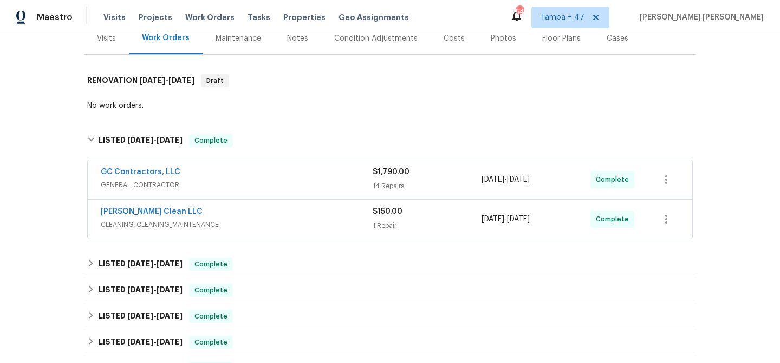
click at [286, 220] on span "CLEANING, CLEANING_MAINTENANCE" at bounding box center [237, 224] width 272 height 11
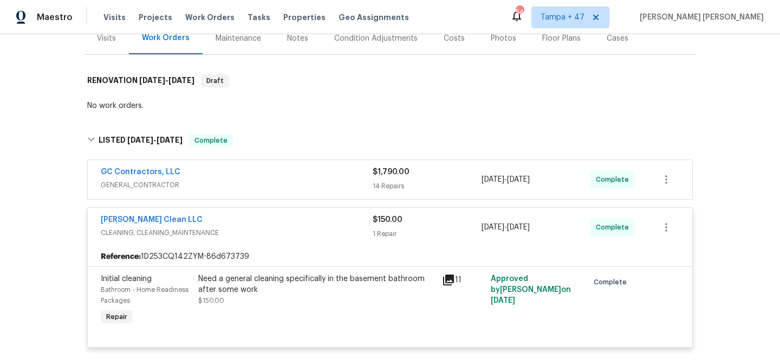
click at [298, 182] on span "GENERAL_CONTRACTOR" at bounding box center [237, 184] width 272 height 11
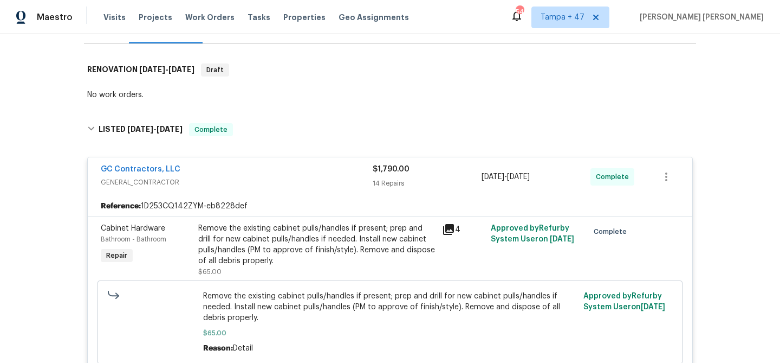
scroll to position [0, 0]
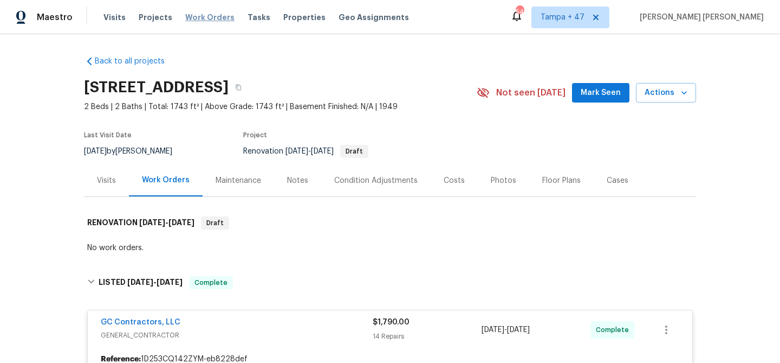
click at [213, 16] on span "Work Orders" at bounding box center [209, 17] width 49 height 11
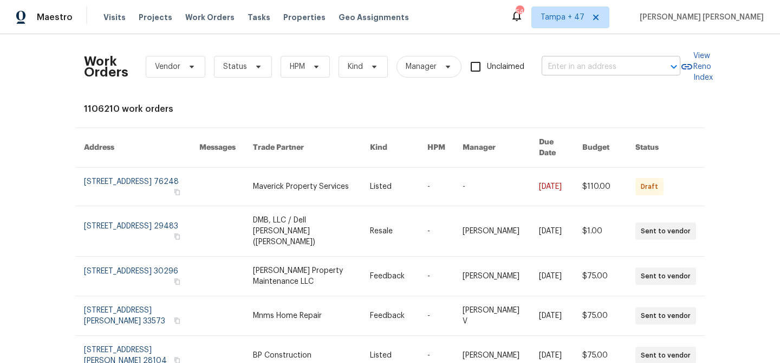
click at [567, 71] on input "text" at bounding box center [596, 67] width 108 height 17
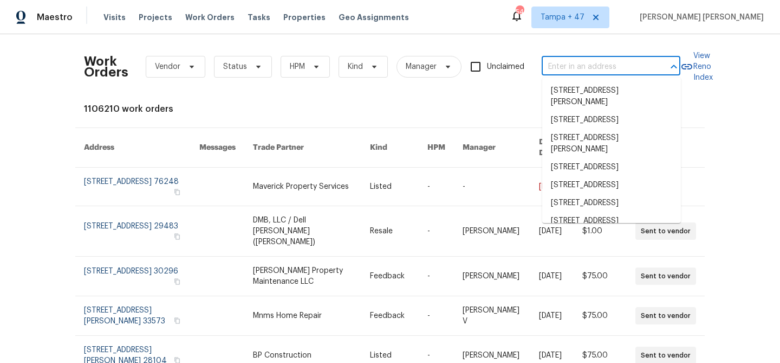
paste input "15415 Woodhorn Dr, Houston, TX 77062"
type input "15415 Woodhorn Dr, Houston, TX 77062"
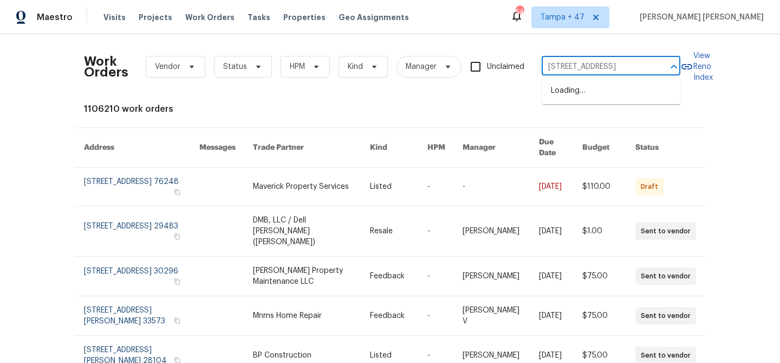
scroll to position [0, 37]
click at [575, 86] on li "15415 Woodhorn Dr, Houston, TX 77062" at bounding box center [611, 91] width 139 height 18
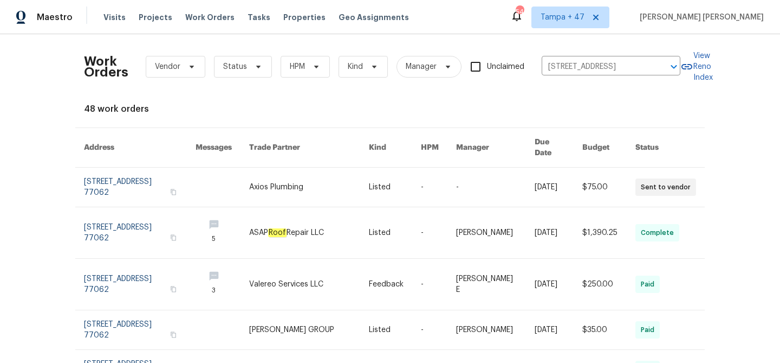
click at [514, 207] on link at bounding box center [495, 232] width 79 height 51
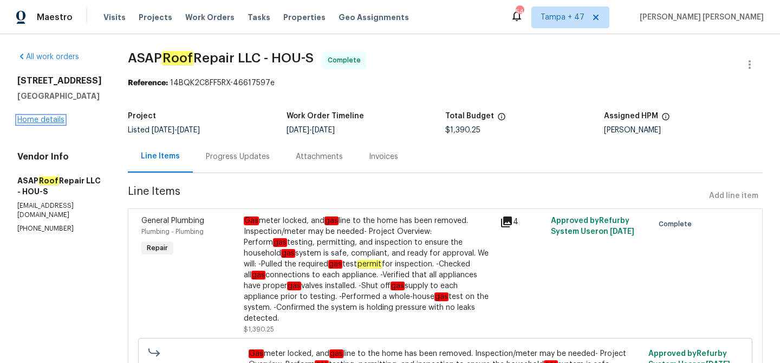
click at [54, 121] on link "Home details" at bounding box center [40, 120] width 47 height 8
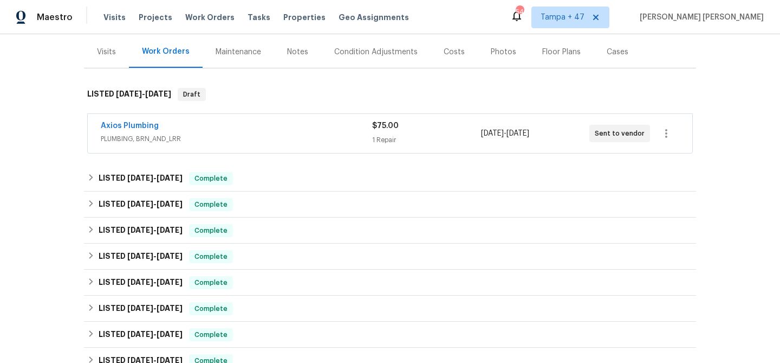
scroll to position [139, 0]
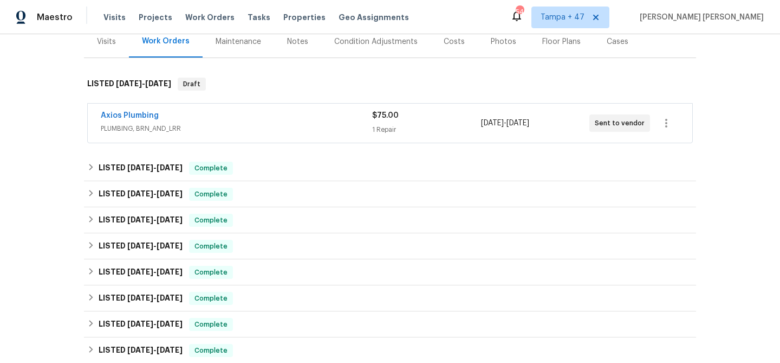
click at [231, 112] on div "Axios Plumbing" at bounding box center [236, 116] width 271 height 13
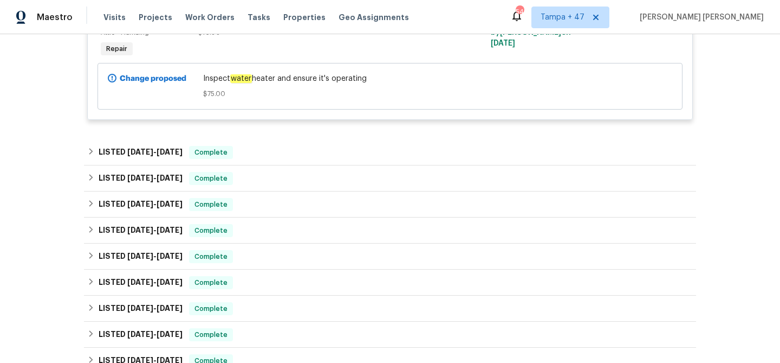
scroll to position [300, 0]
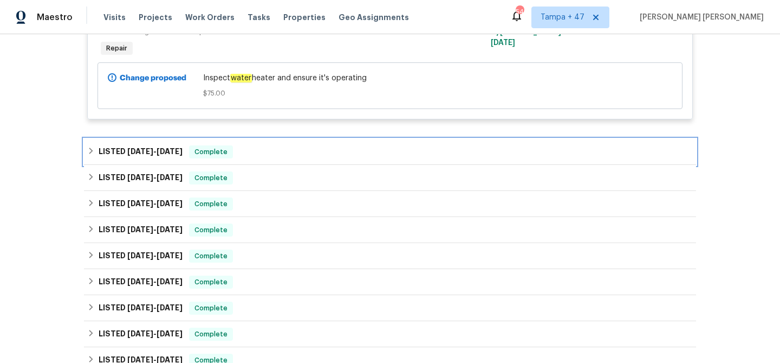
click at [201, 156] on span "Complete" at bounding box center [211, 151] width 42 height 11
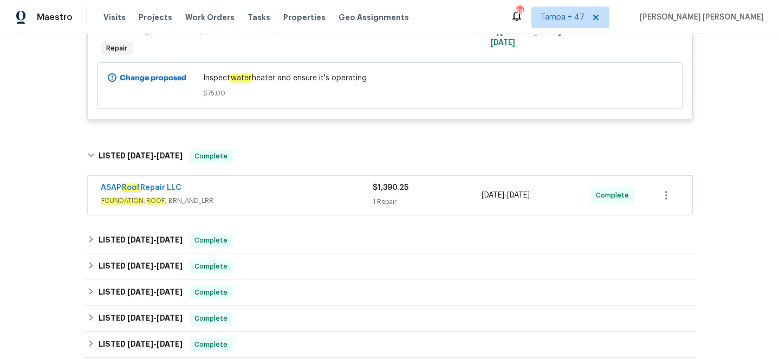
click at [287, 202] on span "FOUNDATION , ROOF , BRN_AND_LRR" at bounding box center [237, 200] width 272 height 11
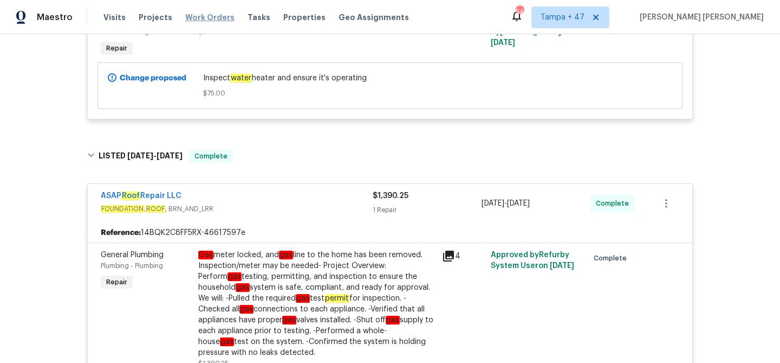
click at [205, 21] on span "Work Orders" at bounding box center [209, 17] width 49 height 11
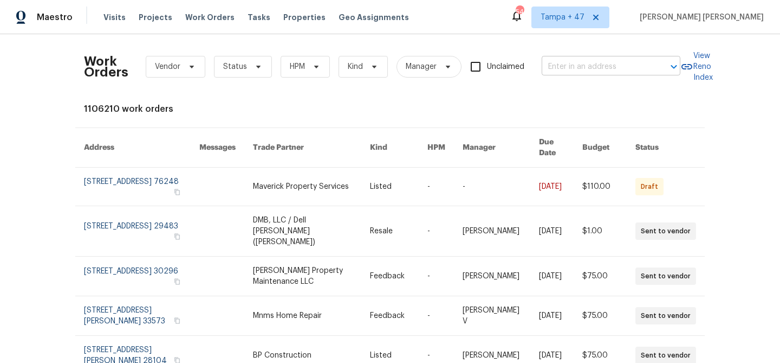
click at [570, 70] on input "text" at bounding box center [596, 67] width 108 height 17
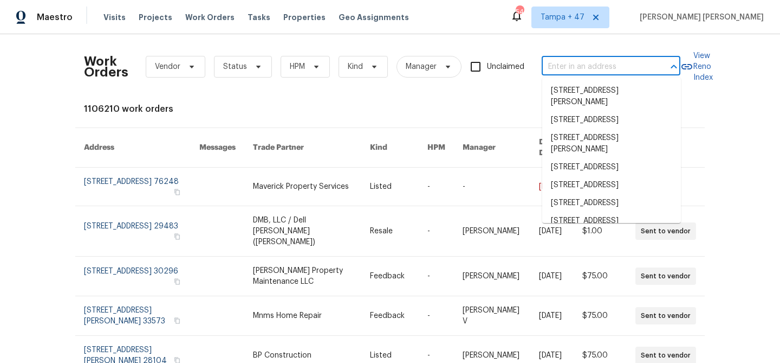
paste input "8920 W Monterey Way, Phoenix, AZ 85037"
type input "8920 W Monterey Way, Phoenix, AZ 85037"
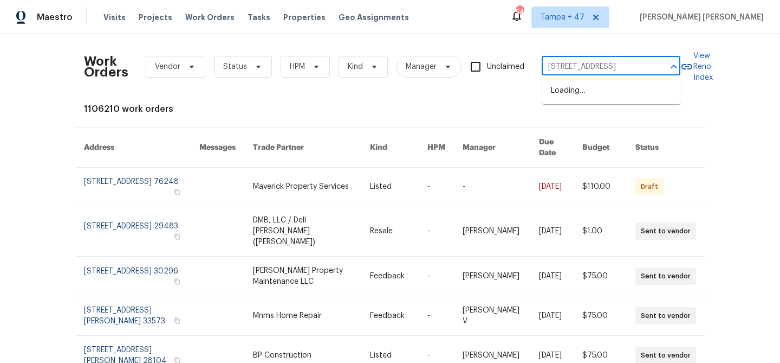
scroll to position [0, 48]
click at [575, 86] on li "8920 W Monterey Way, Phoenix, AZ 85037" at bounding box center [611, 91] width 139 height 18
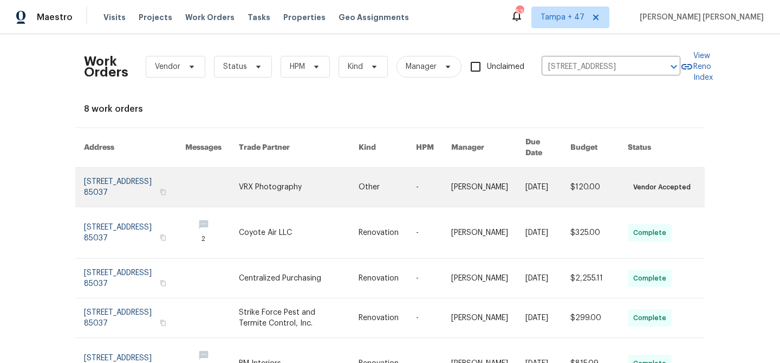
click at [574, 183] on td "$120.00" at bounding box center [590, 187] width 57 height 40
click at [570, 179] on td "$120.00" at bounding box center [590, 187] width 57 height 40
click at [477, 182] on link at bounding box center [488, 186] width 74 height 39
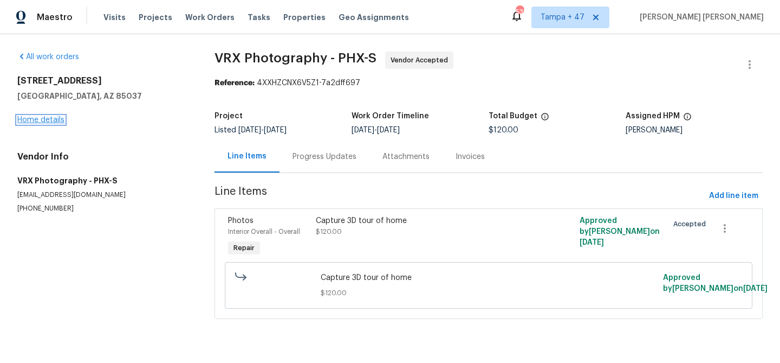
click at [55, 117] on link "Home details" at bounding box center [40, 120] width 47 height 8
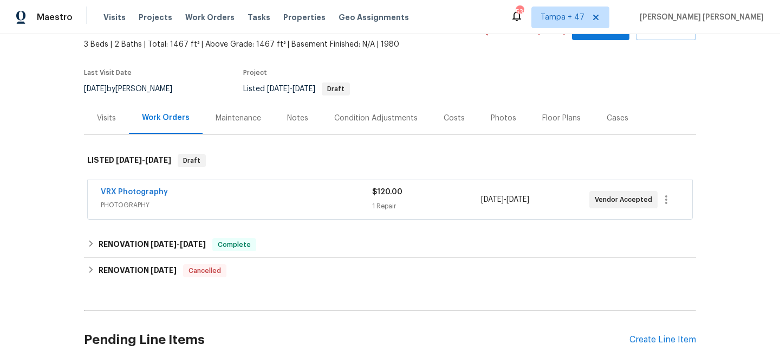
scroll to position [70, 0]
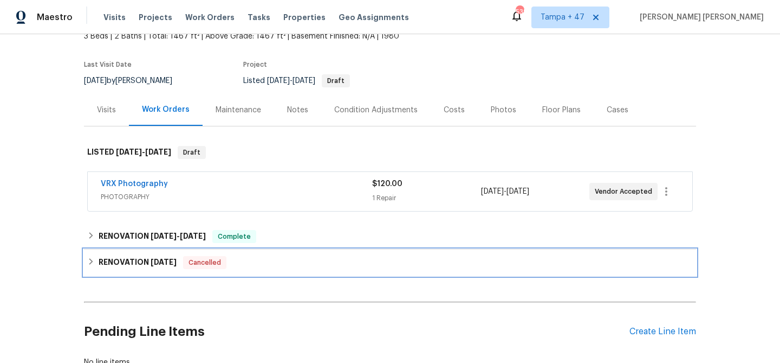
click at [227, 274] on div "RENOVATION 7/15/24 Cancelled" at bounding box center [390, 262] width 612 height 26
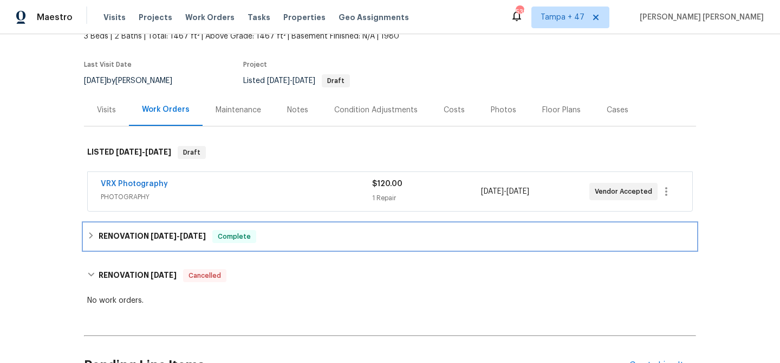
click at [267, 240] on div "RENOVATION 8/19/25 - 9/2/25 Complete" at bounding box center [390, 236] width 606 height 13
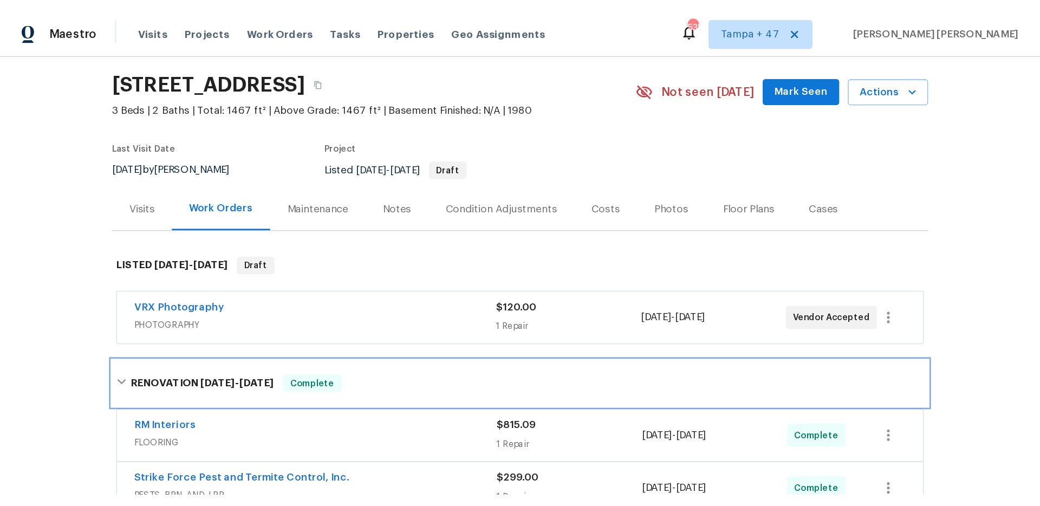
scroll to position [0, 0]
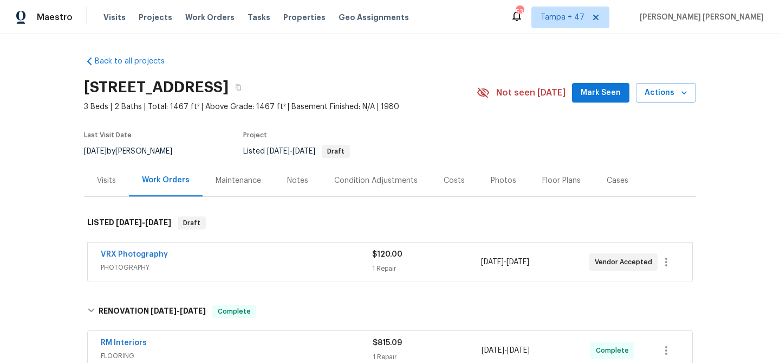
click at [115, 177] on div "Visits" at bounding box center [106, 180] width 19 height 11
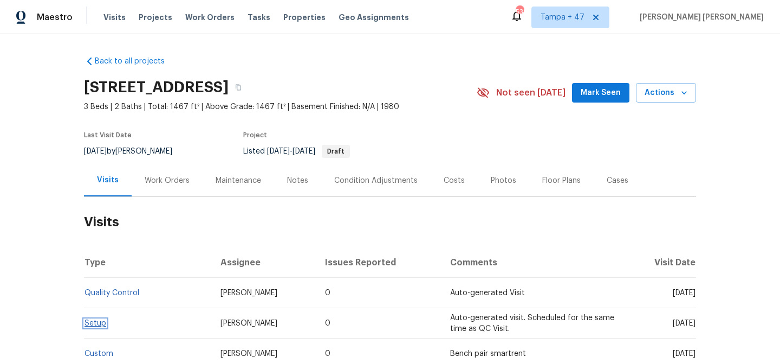
click at [101, 320] on link "Setup" at bounding box center [96, 323] width 22 height 8
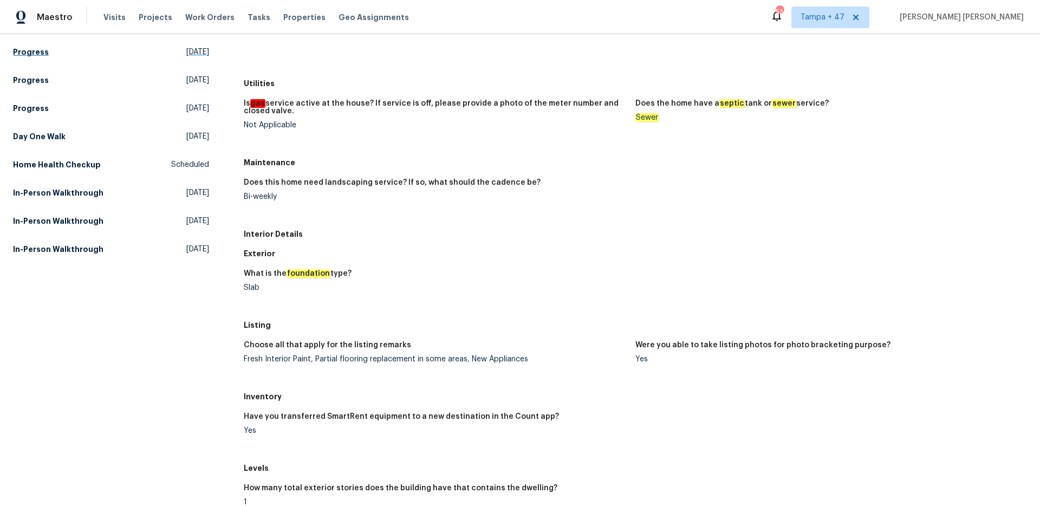
scroll to position [232, 0]
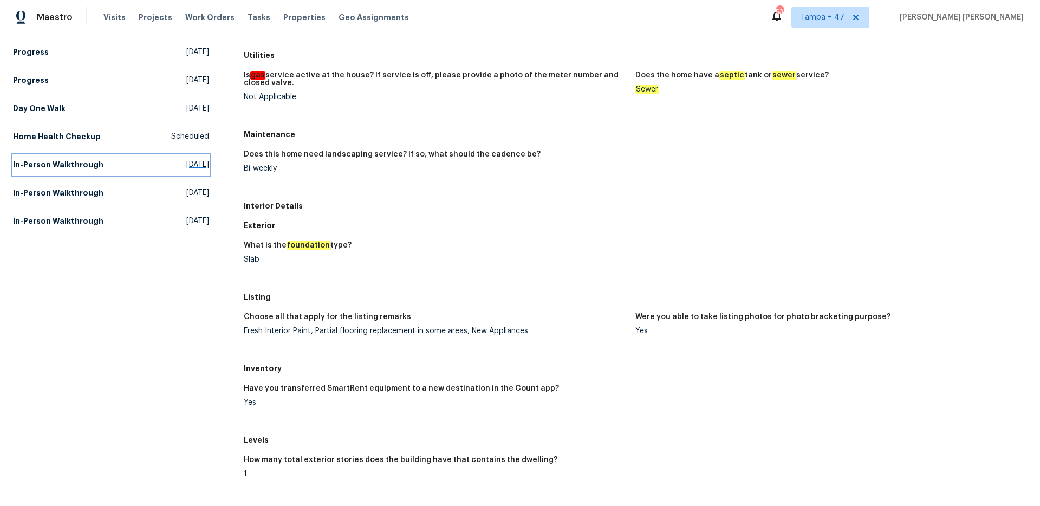
click at [92, 166] on h5 "In-Person Walkthrough" at bounding box center [58, 164] width 90 height 11
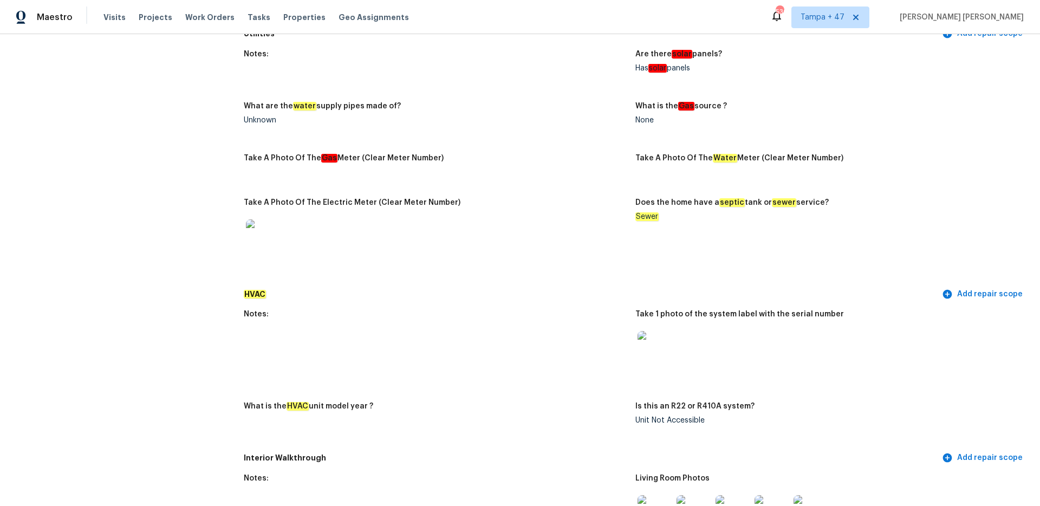
scroll to position [688, 0]
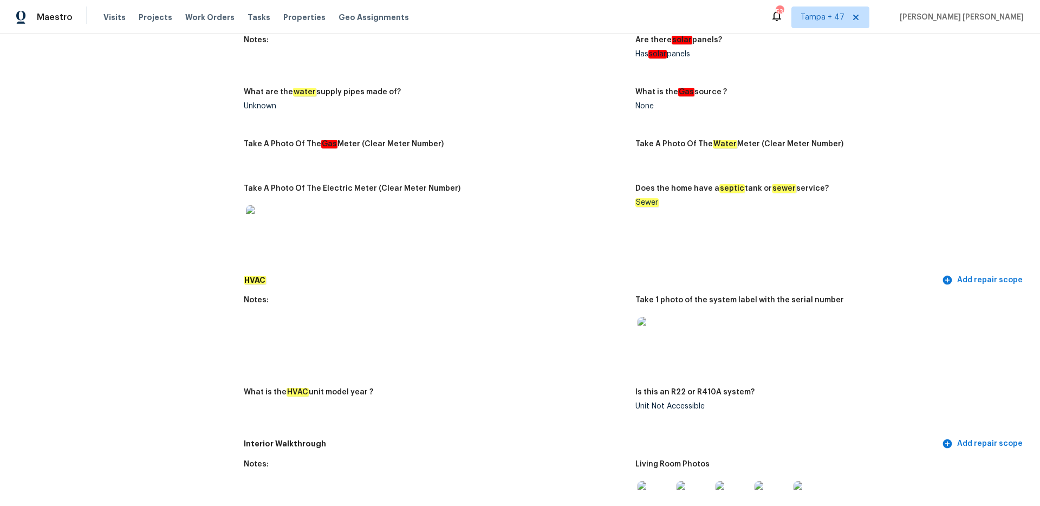
click at [578, 275] on h5 "HVAC" at bounding box center [592, 280] width 696 height 11
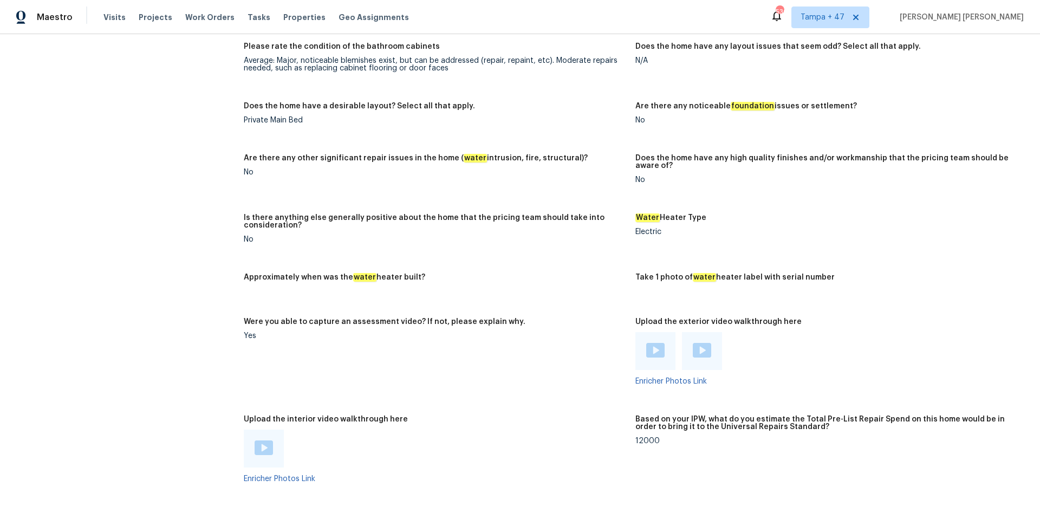
scroll to position [711, 0]
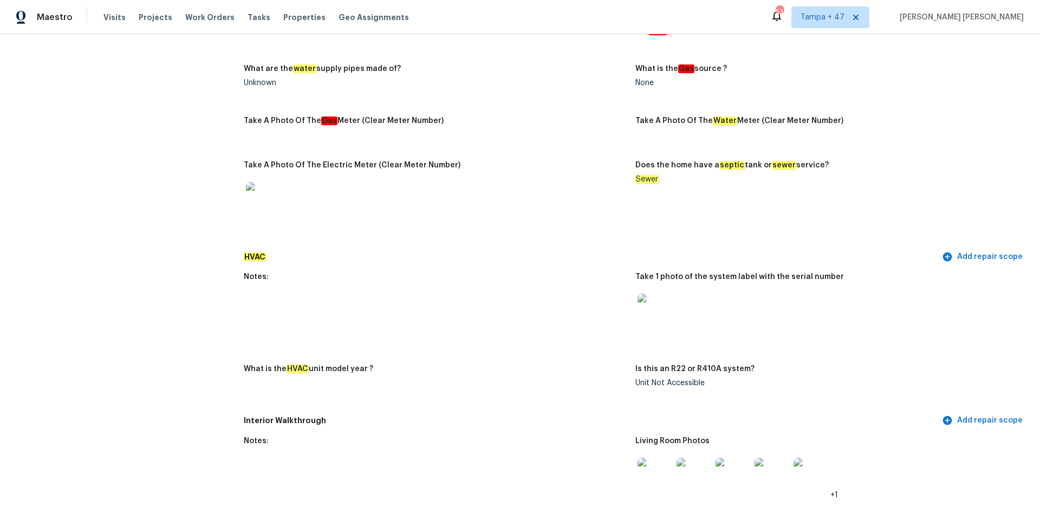
click at [656, 308] on img at bounding box center [655, 311] width 35 height 35
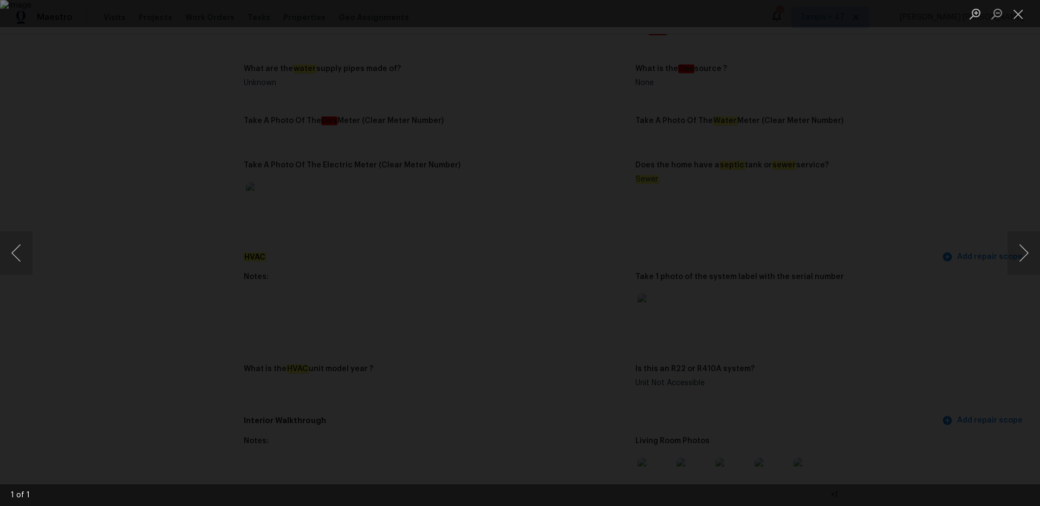
click at [145, 72] on div "Lightbox" at bounding box center [520, 253] width 1040 height 506
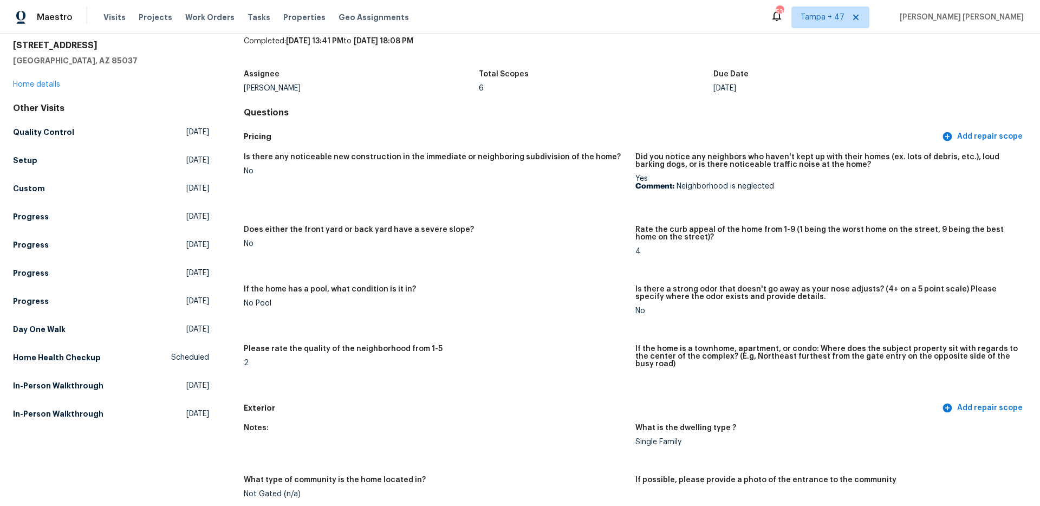
scroll to position [0, 0]
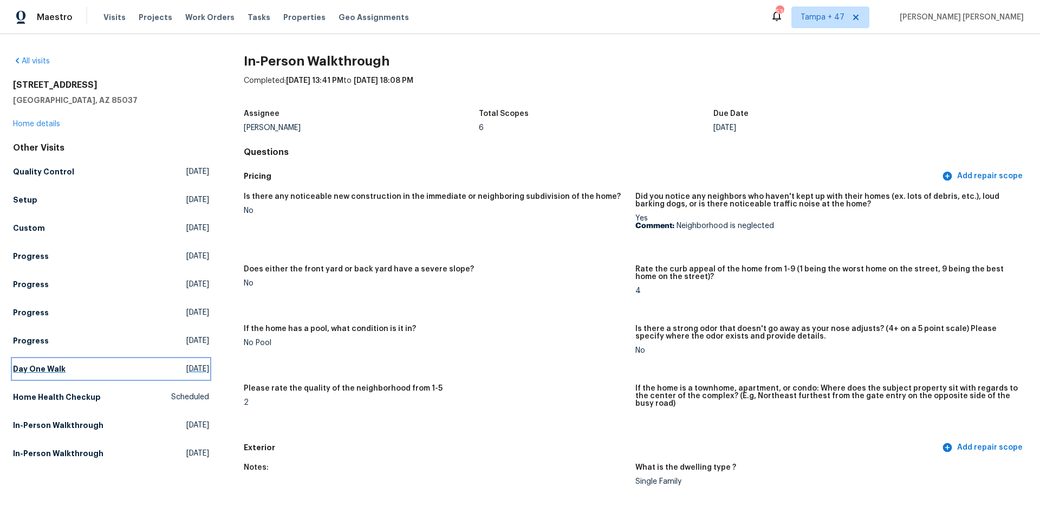
click at [55, 359] on link "Day One Walk Mon, Aug 18 2025" at bounding box center [111, 369] width 196 height 20
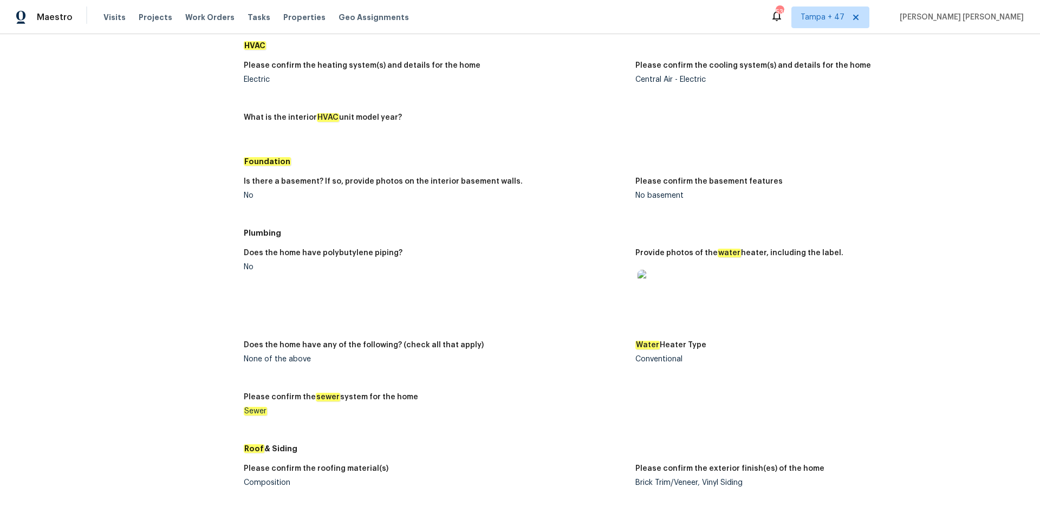
scroll to position [895, 0]
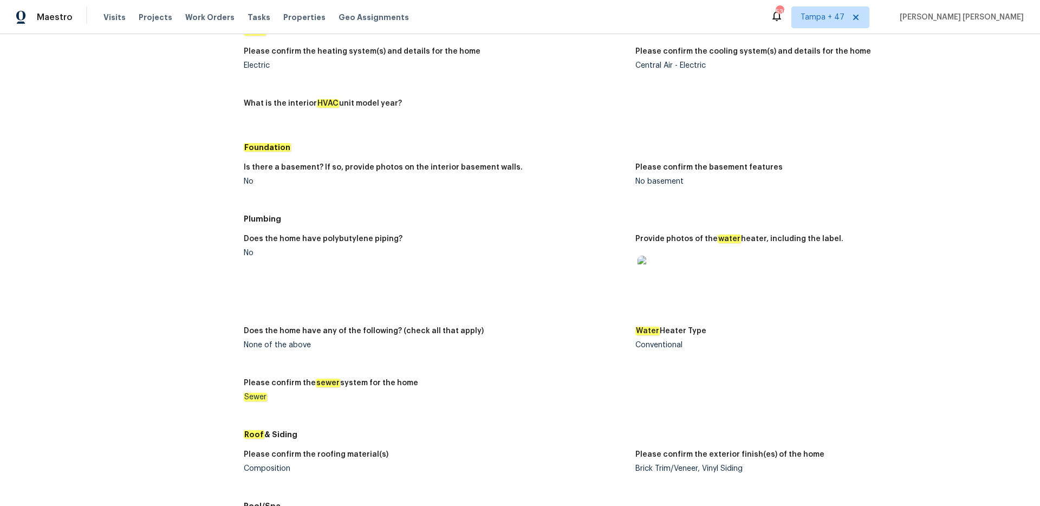
click at [663, 280] on img at bounding box center [655, 273] width 35 height 35
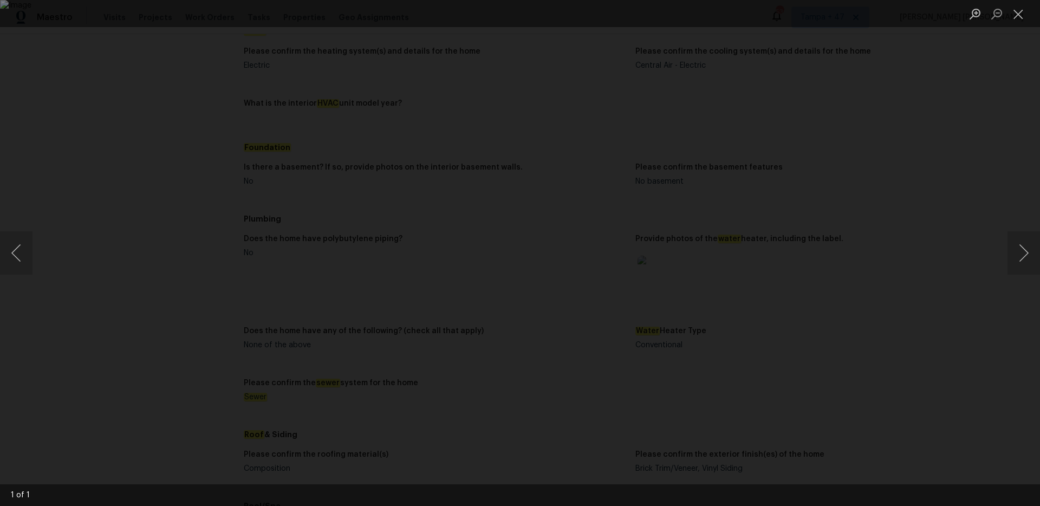
click at [780, 273] on div "Lightbox" at bounding box center [520, 253] width 1040 height 506
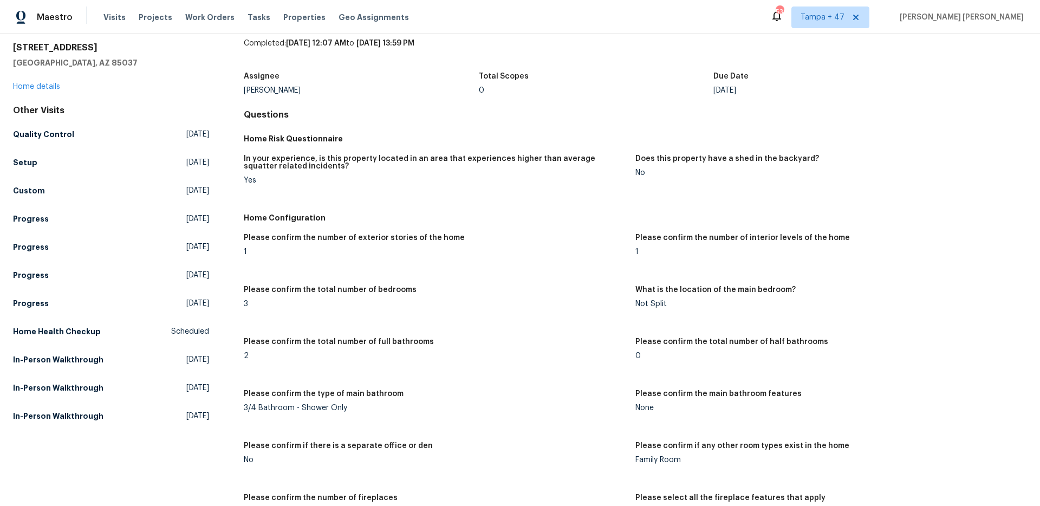
scroll to position [0, 0]
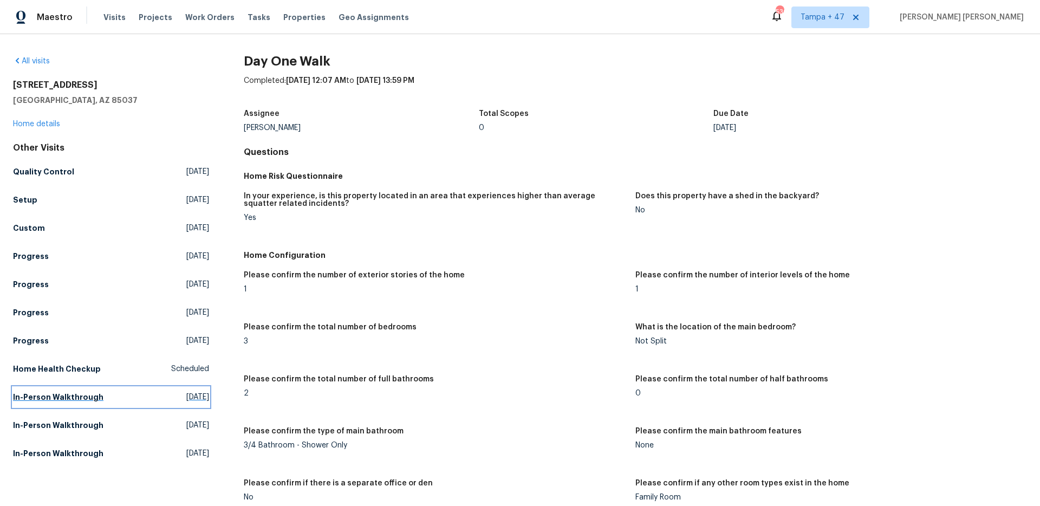
click at [186, 362] on span "Fri, May 16 2025" at bounding box center [197, 397] width 23 height 11
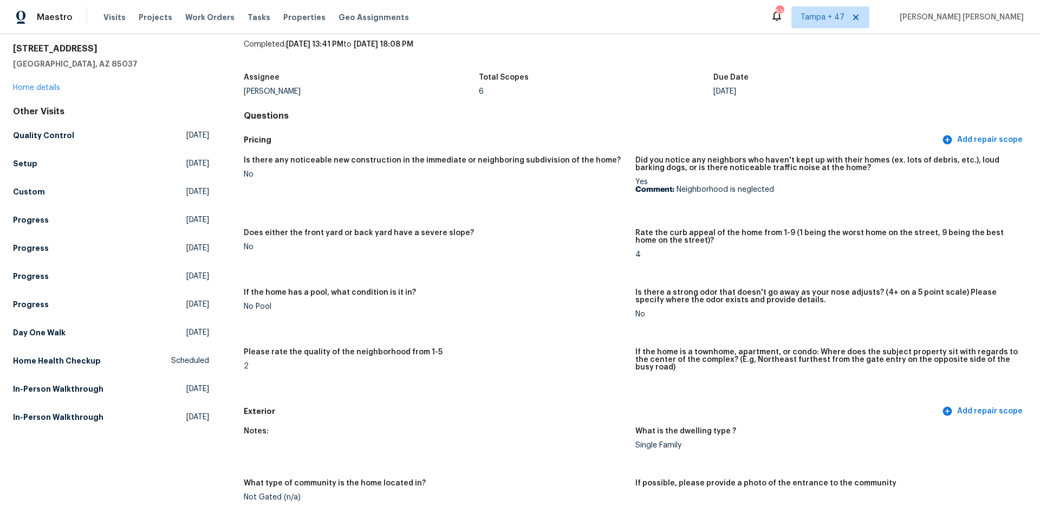
scroll to position [37, 0]
click at [370, 288] on h5 "If the home has a pool, what condition is it in?" at bounding box center [330, 292] width 172 height 8
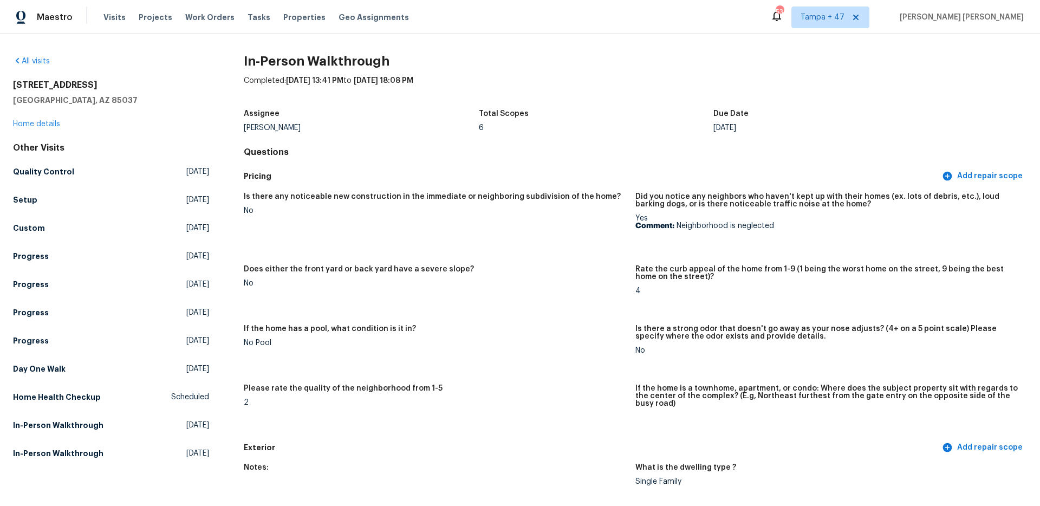
scroll to position [140, 0]
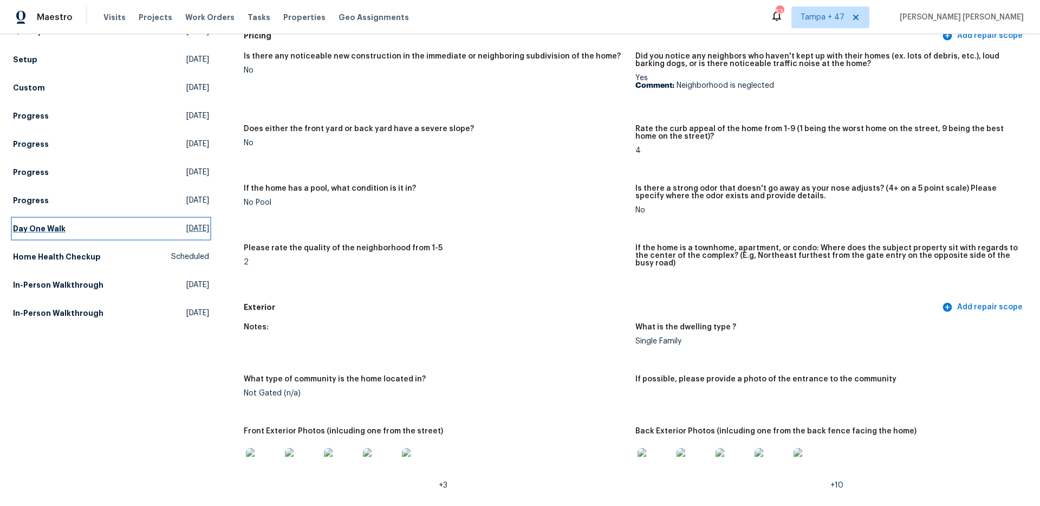
click at [35, 235] on link "Day One Walk Mon, Aug 18 2025" at bounding box center [111, 229] width 196 height 20
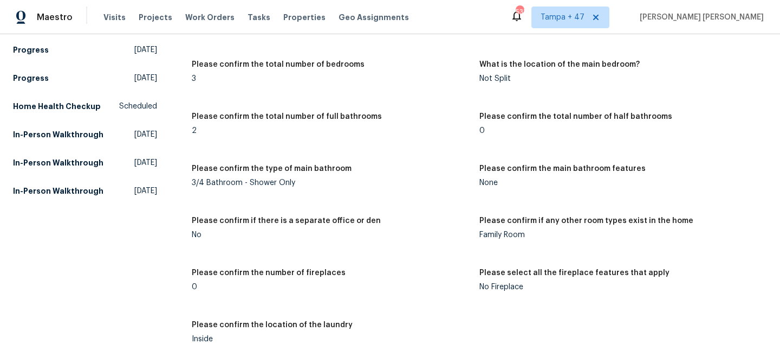
scroll to position [263, 0]
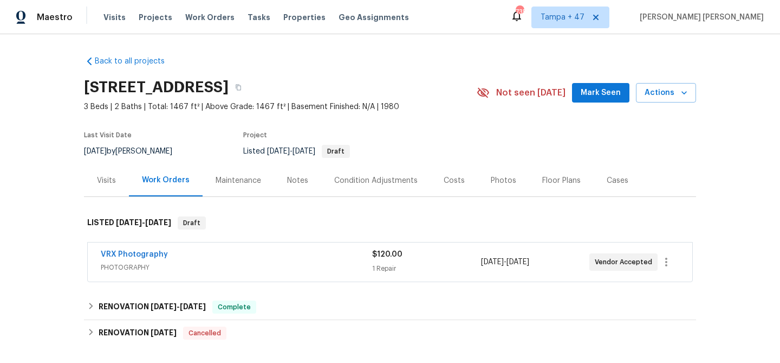
scroll to position [149, 0]
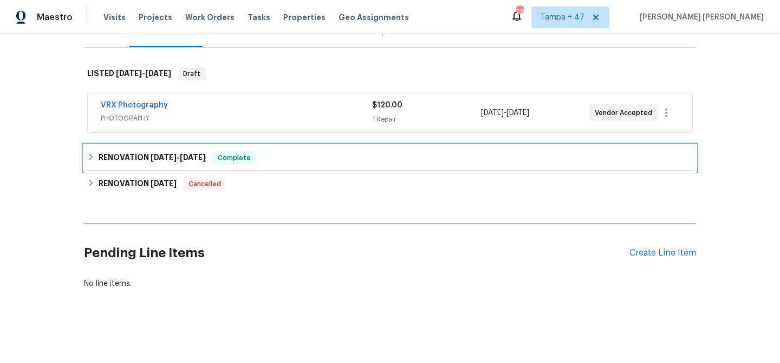
click at [243, 153] on span "Complete" at bounding box center [234, 157] width 42 height 11
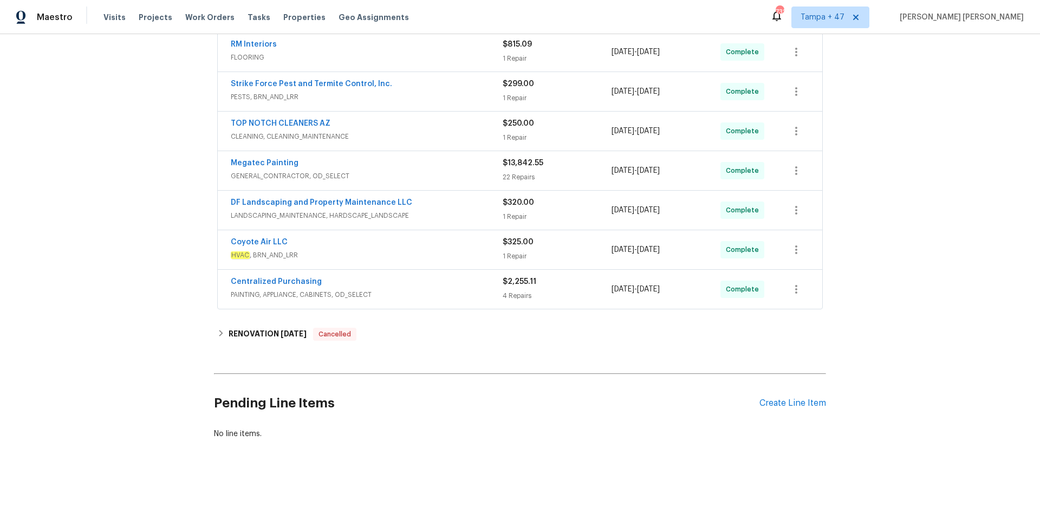
scroll to position [305, 0]
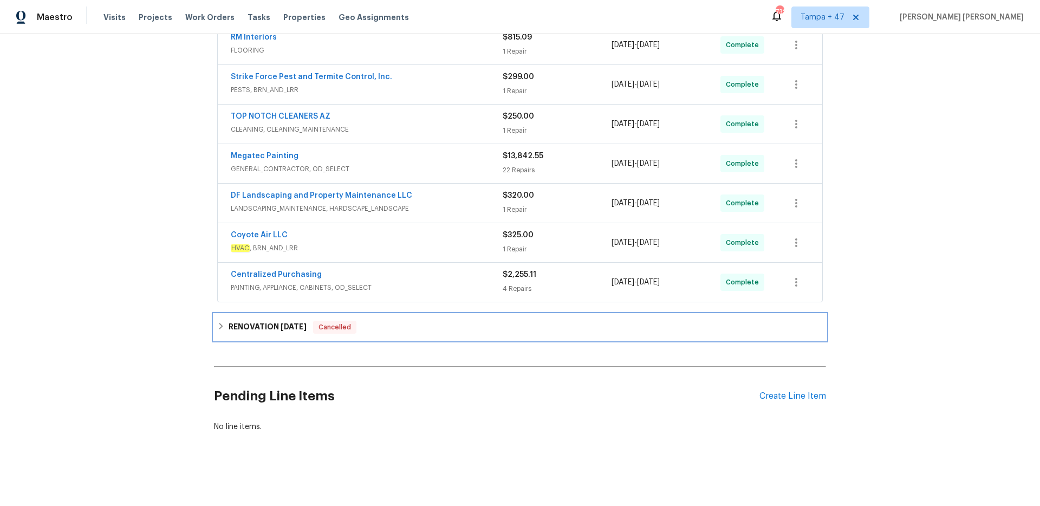
click at [325, 322] on span "Cancelled" at bounding box center [334, 327] width 41 height 11
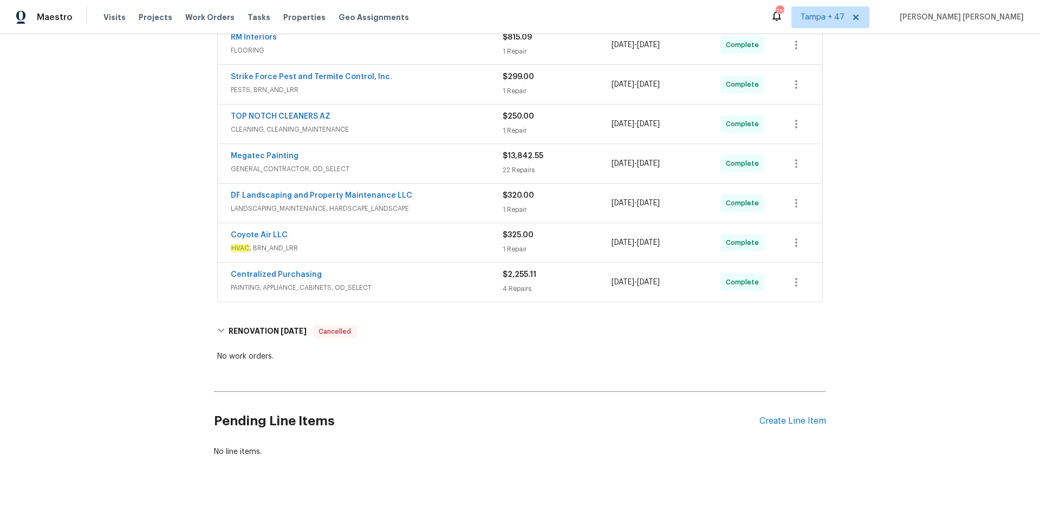
click at [426, 284] on span "PAINTING, APPLIANCE, CABINETS, OD_SELECT" at bounding box center [367, 287] width 272 height 11
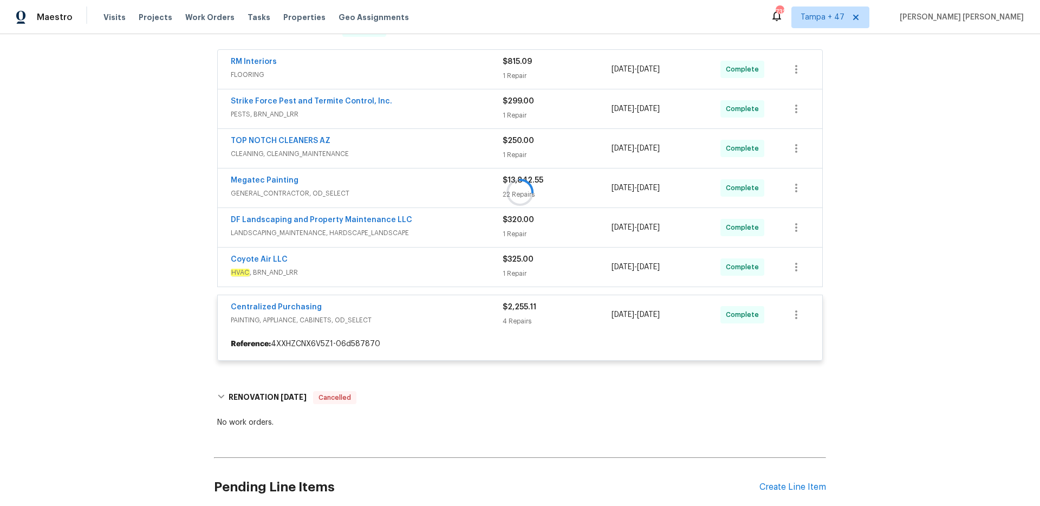
scroll to position [278, 0]
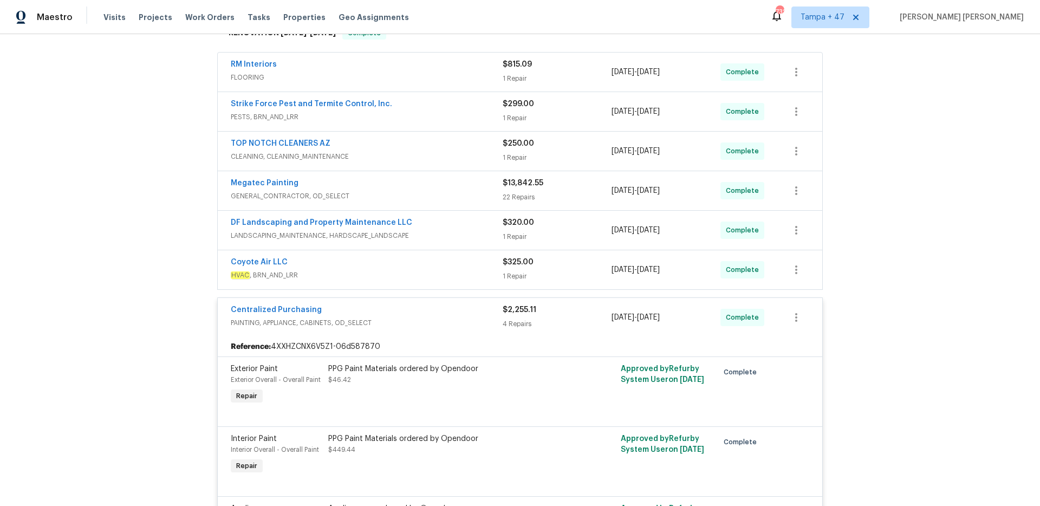
click at [456, 276] on span "HVAC , BRN_AND_LRR" at bounding box center [367, 275] width 272 height 11
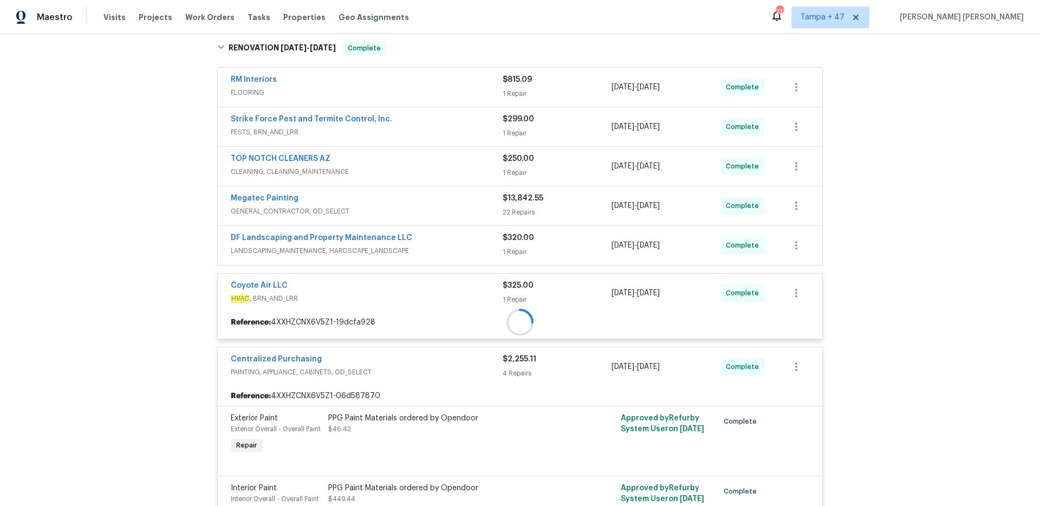
scroll to position [261, 0]
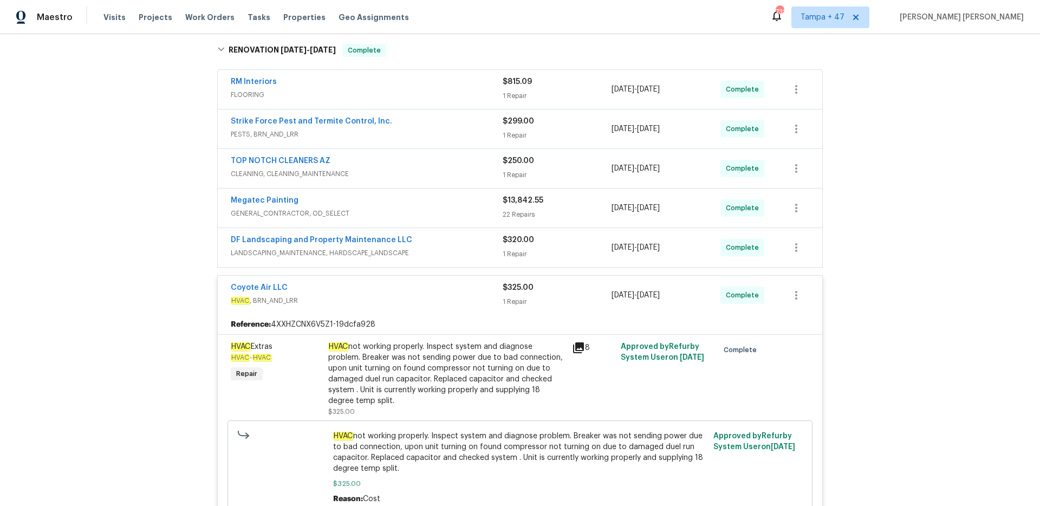
click at [474, 241] on div "DF Landscaping and Property Maintenance LLC" at bounding box center [367, 241] width 272 height 13
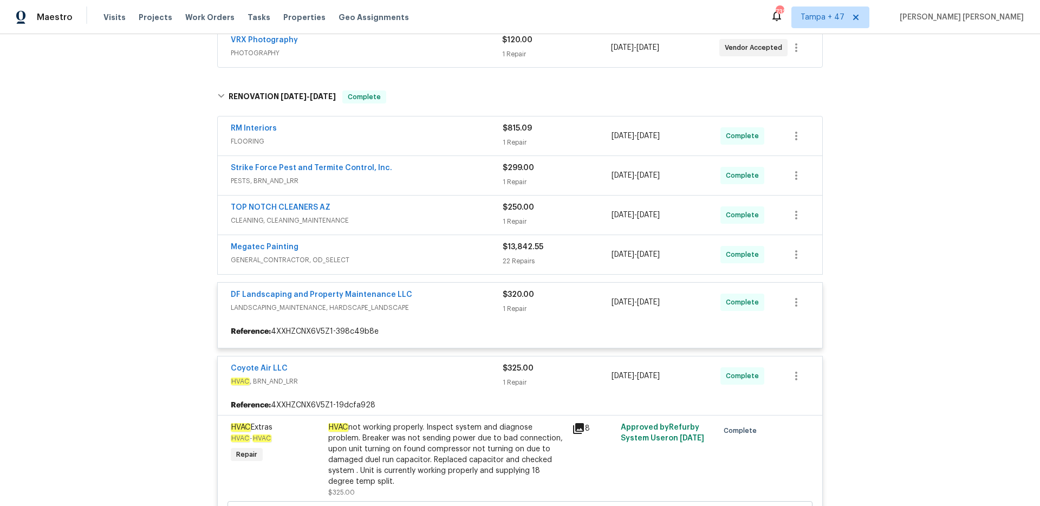
scroll to position [203, 0]
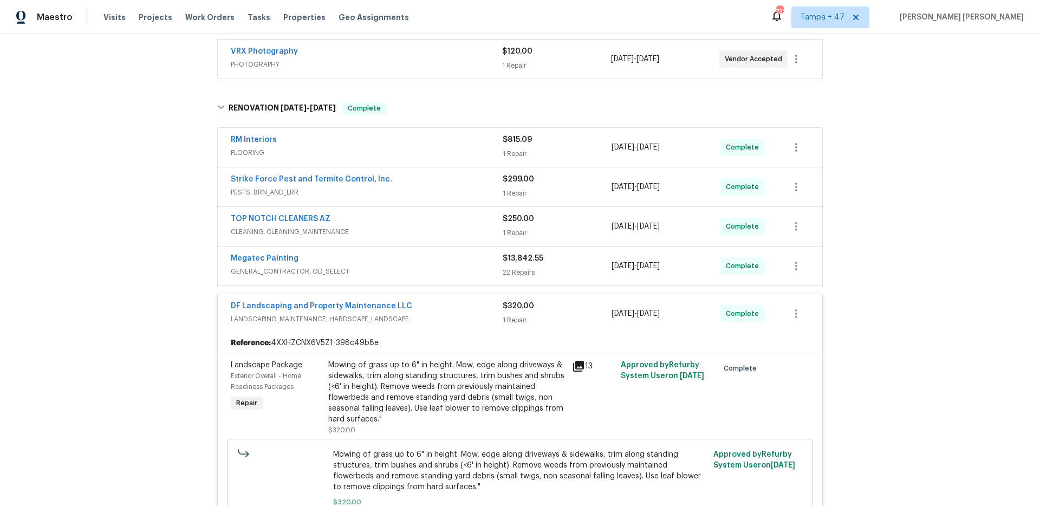
click at [476, 260] on div "Megatec Painting" at bounding box center [367, 259] width 272 height 13
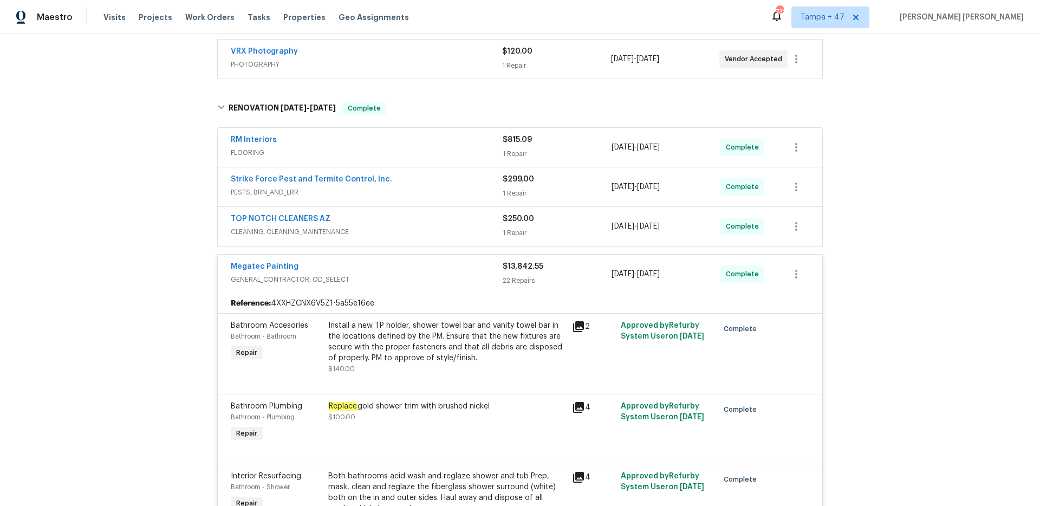
click at [426, 240] on div "TOP NOTCH CLEANERS AZ CLEANING, CLEANING_MAINTENANCE $250.00 1 Repair [DATE] - …" at bounding box center [520, 226] width 605 height 39
click at [442, 228] on span "CLEANING, CLEANING_MAINTENANCE" at bounding box center [367, 232] width 272 height 11
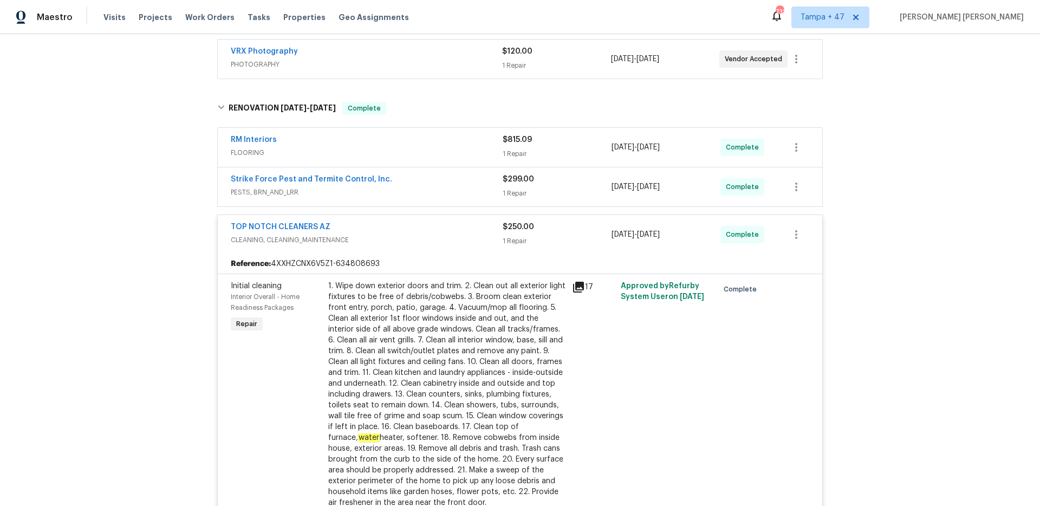
click at [470, 184] on div "Strike Force Pest and Termite Control, Inc." at bounding box center [367, 180] width 272 height 13
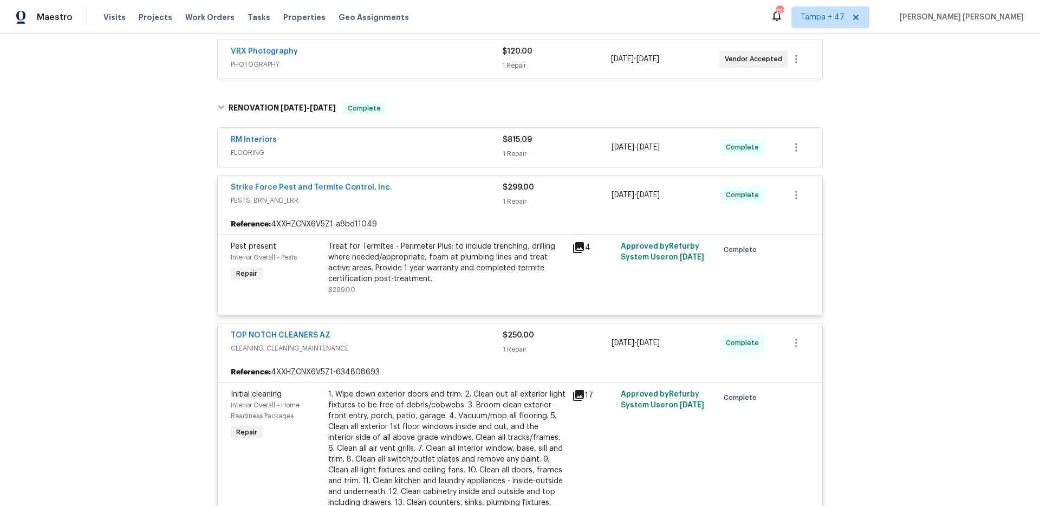
click at [477, 152] on span "FLOORING" at bounding box center [367, 152] width 272 height 11
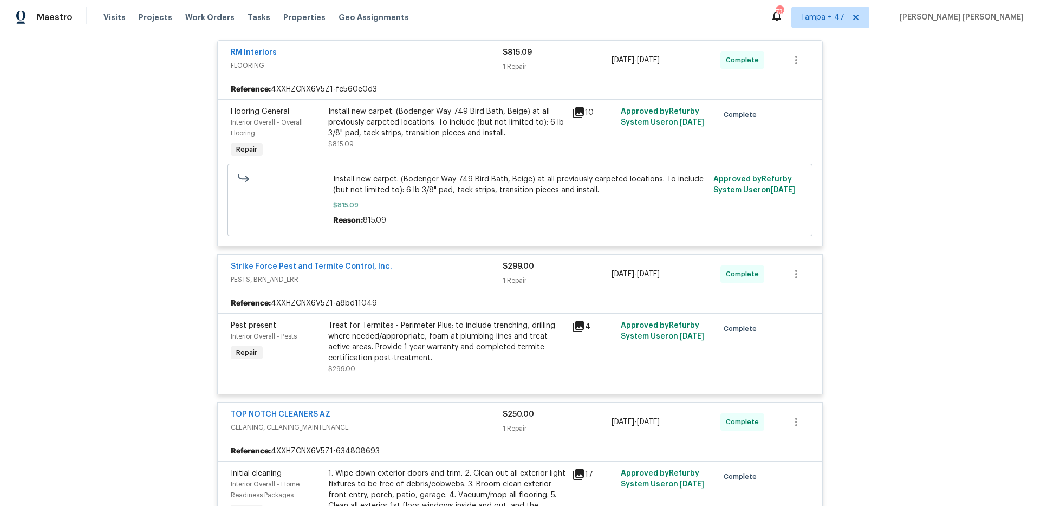
scroll to position [309, 0]
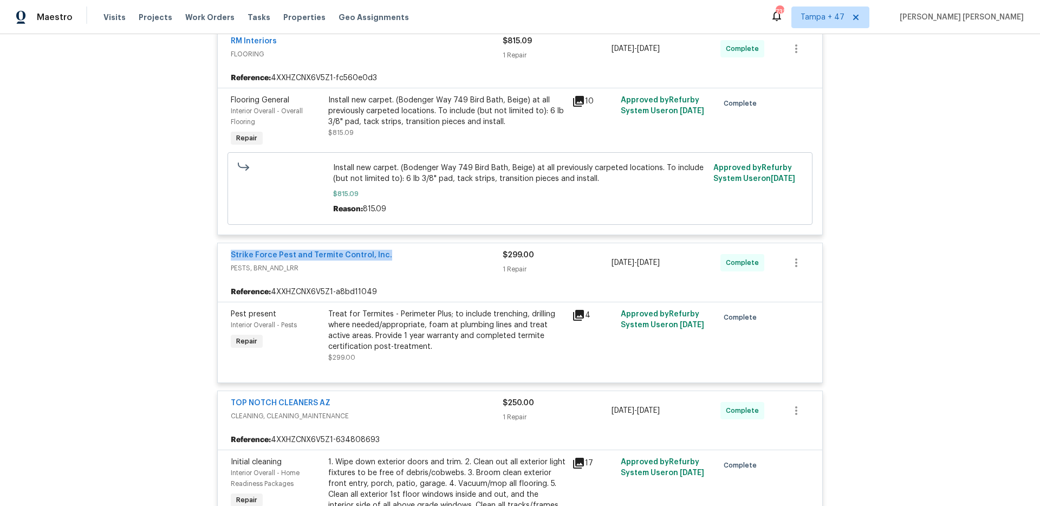
drag, startPoint x: 228, startPoint y: 256, endPoint x: 386, endPoint y: 254, distance: 158.8
click at [386, 254] on div "Strike Force Pest and Termite Control, Inc. PESTS, BRN_AND_LRR $299.00 1 Repair…" at bounding box center [520, 262] width 605 height 39
copy link "Strike Force Pest and Termite Control, Inc."
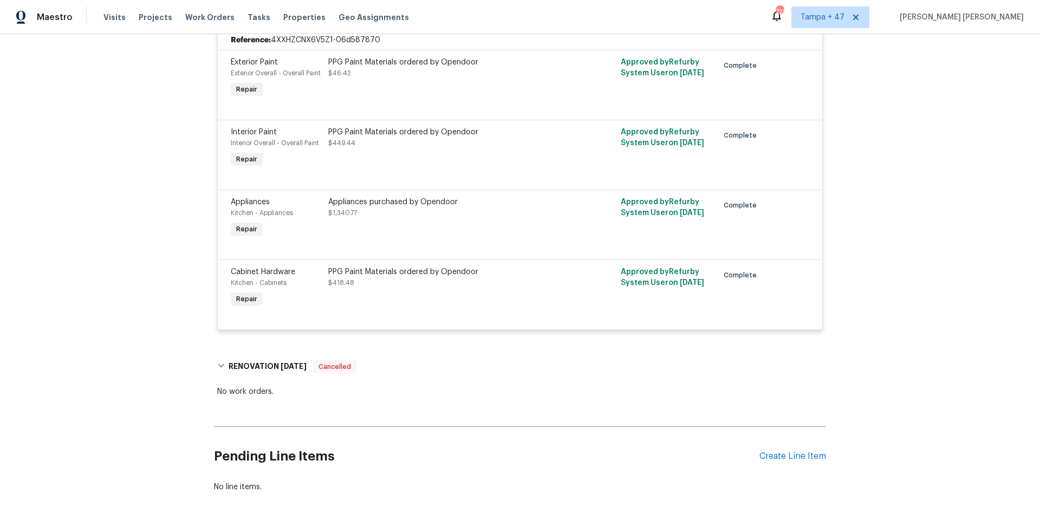
scroll to position [3889, 0]
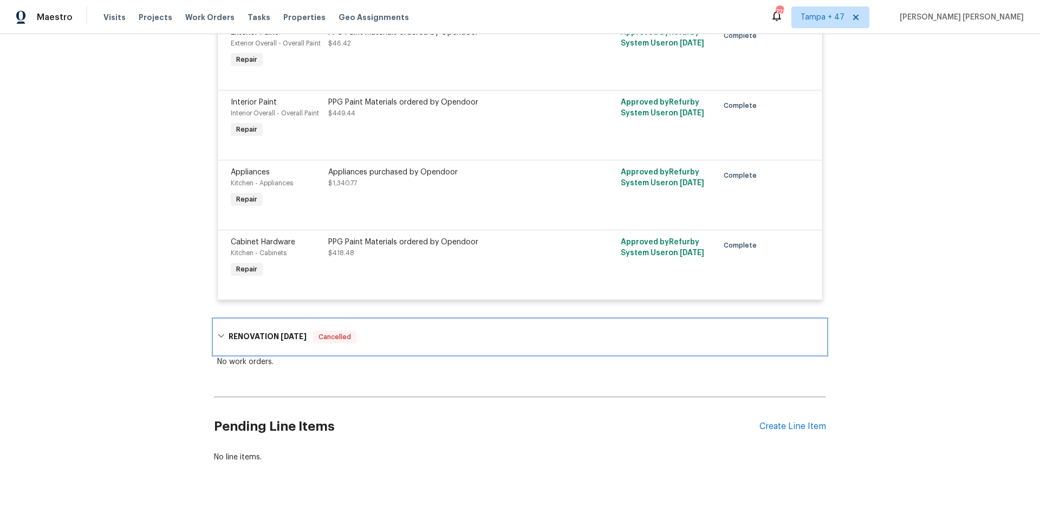
click at [278, 331] on h6 "RENOVATION 7/15/24" at bounding box center [268, 337] width 78 height 13
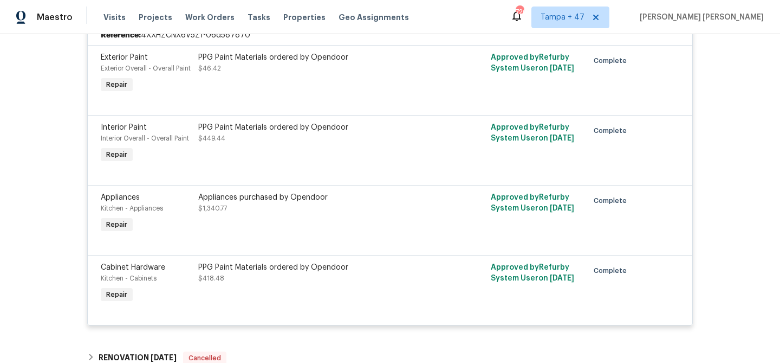
scroll to position [3864, 0]
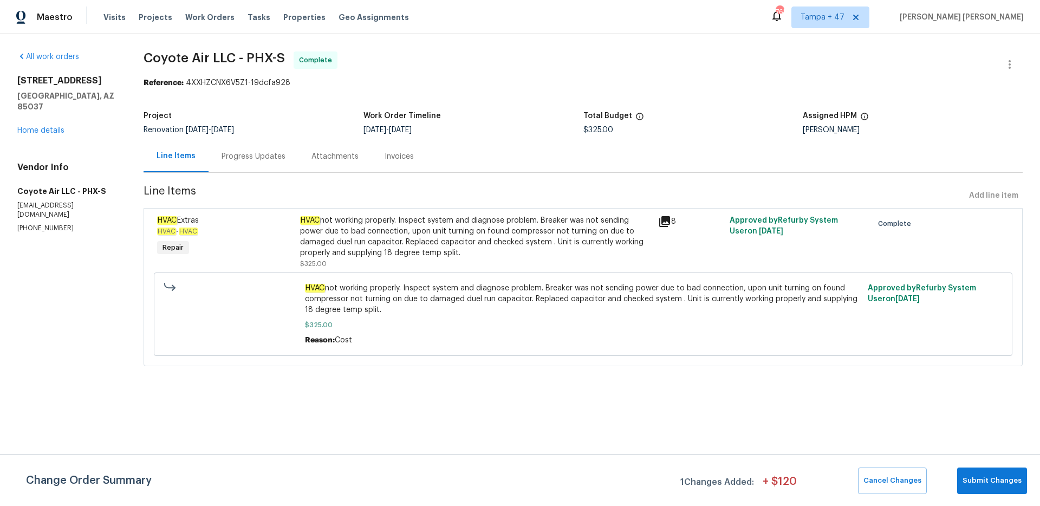
click at [267, 149] on div "Progress Updates" at bounding box center [254, 156] width 90 height 32
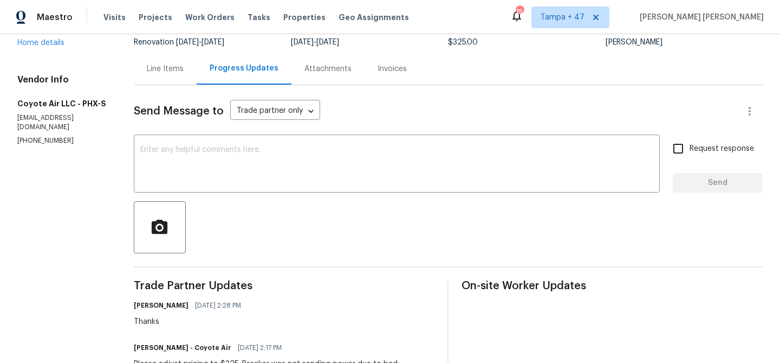
scroll to position [98, 0]
